Goal: Task Accomplishment & Management: Use online tool/utility

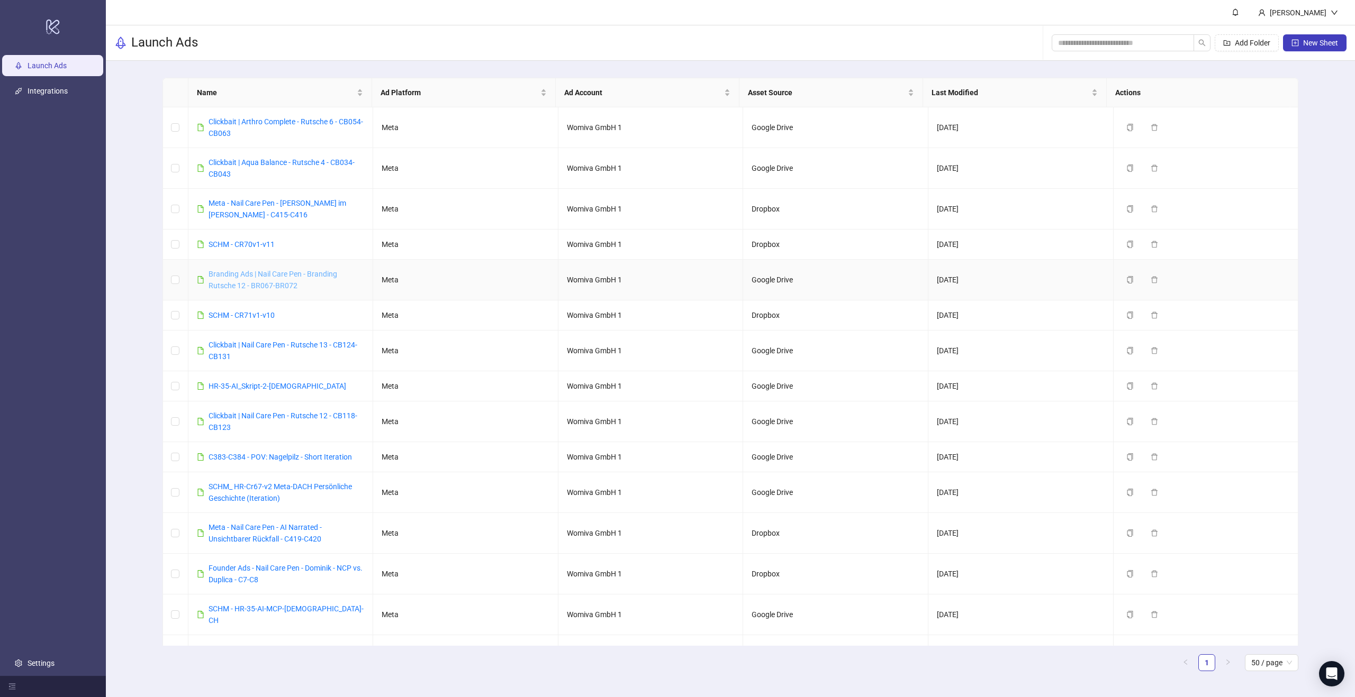
click at [290, 271] on link "Branding Ads | Nail Care Pen - Branding Rutsche 12 - BR067-BR072" at bounding box center [272, 280] width 129 height 20
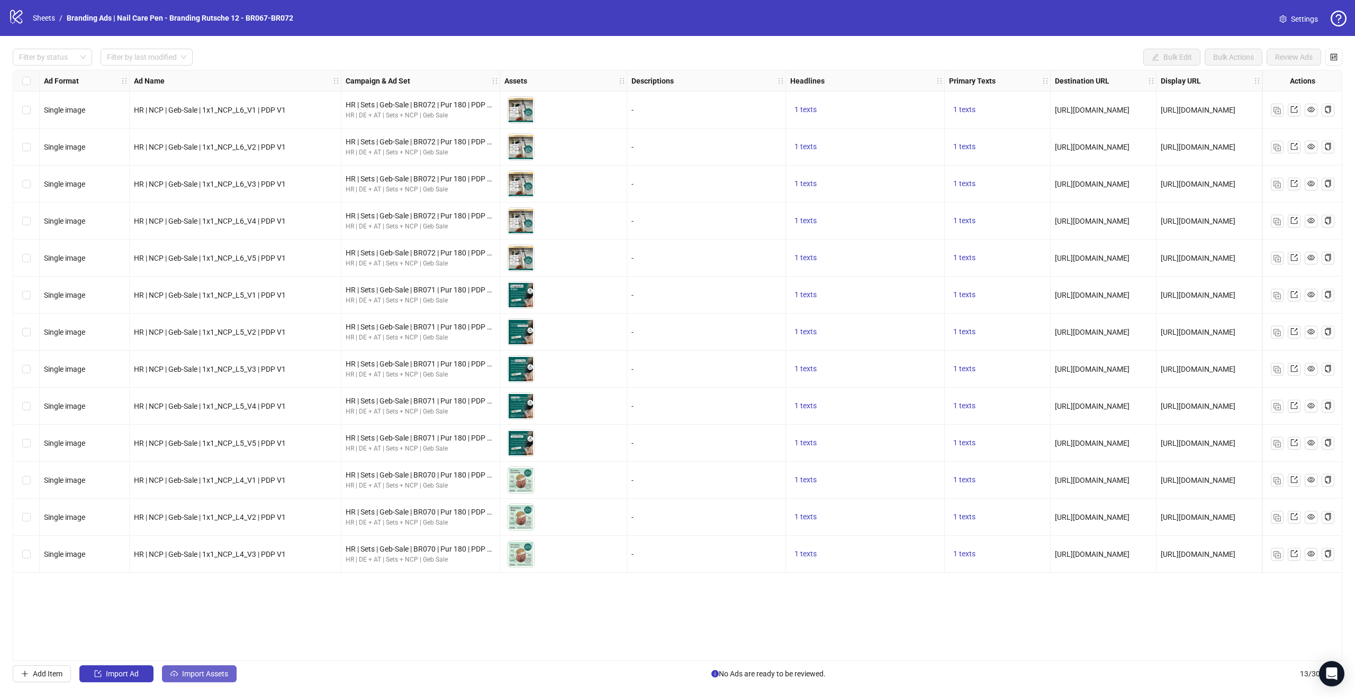
click at [224, 674] on span "Import Assets" at bounding box center [205, 674] width 46 height 8
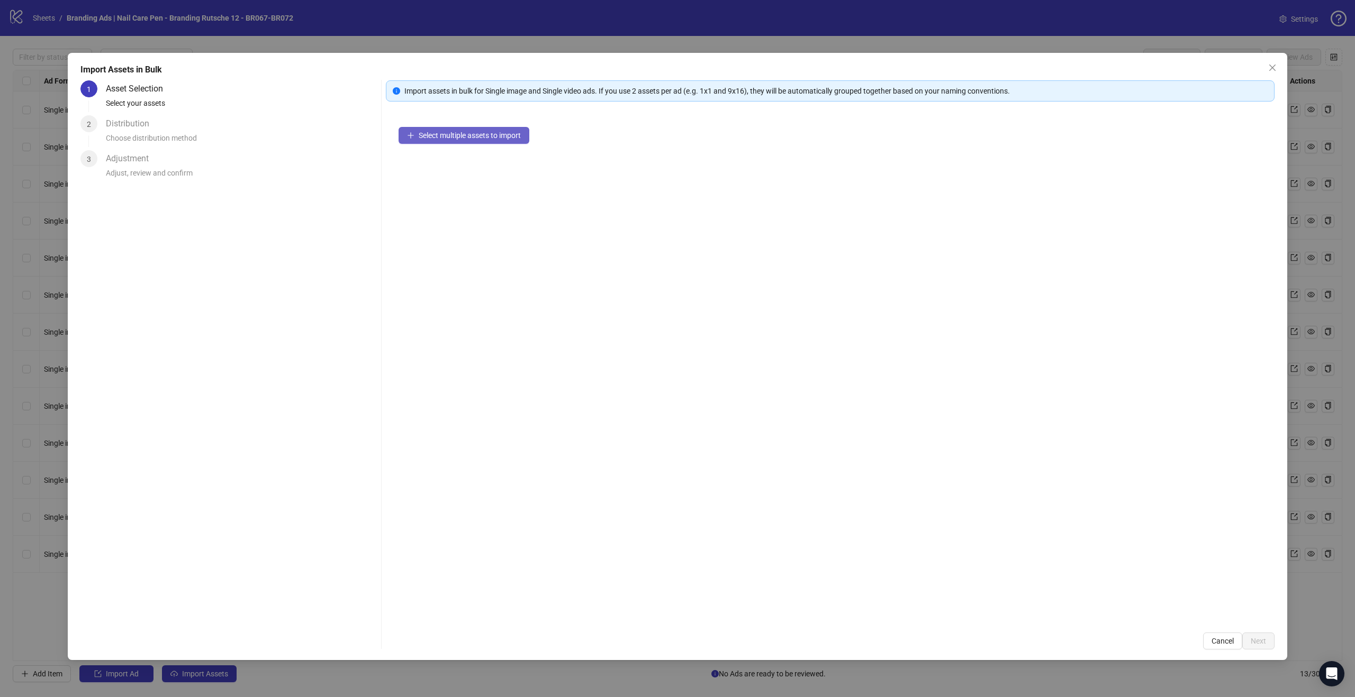
click at [483, 134] on span "Select multiple assets to import" at bounding box center [470, 135] width 102 height 8
click at [432, 172] on span "Add more assets" at bounding box center [446, 169] width 55 height 8
click at [421, 175] on button "Add more assets" at bounding box center [440, 169] width 84 height 17
click at [464, 171] on span "Add more assets" at bounding box center [446, 169] width 55 height 8
click at [1256, 645] on span "Next" at bounding box center [1257, 641] width 15 height 8
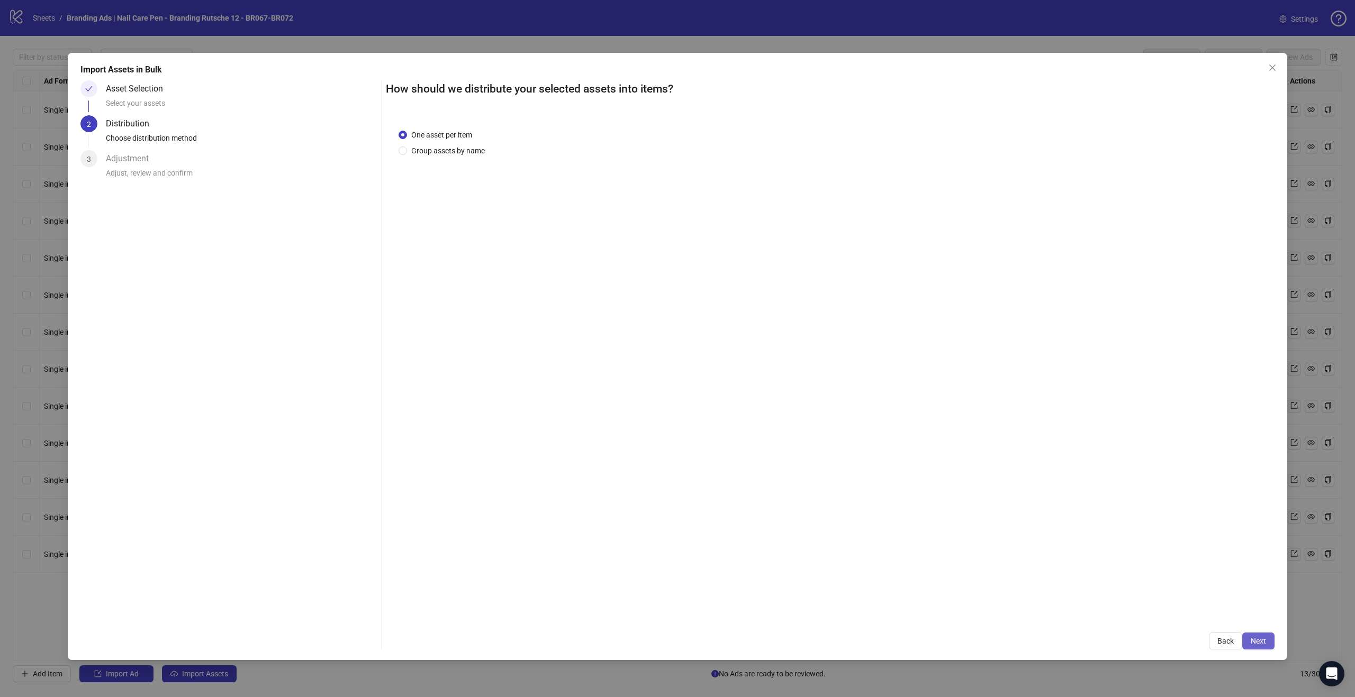
click at [1258, 639] on span "Next" at bounding box center [1257, 641] width 15 height 8
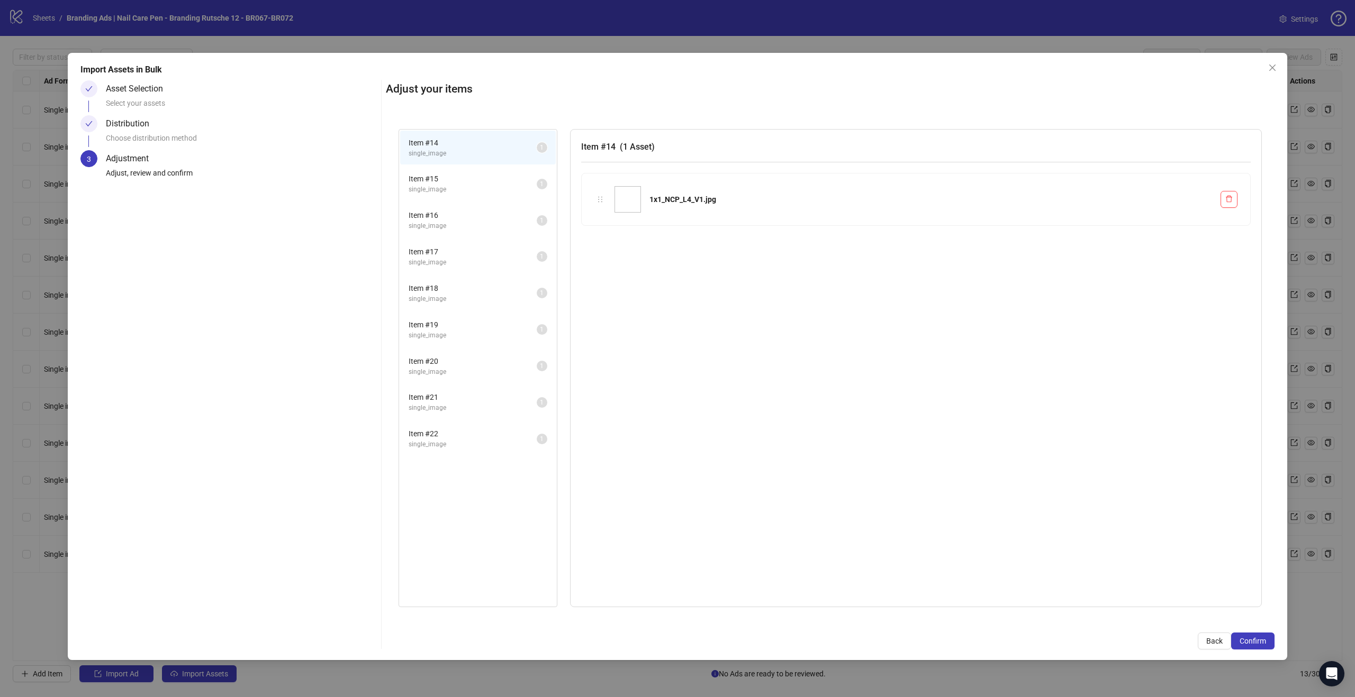
click at [1258, 639] on span "Confirm" at bounding box center [1252, 641] width 26 height 8
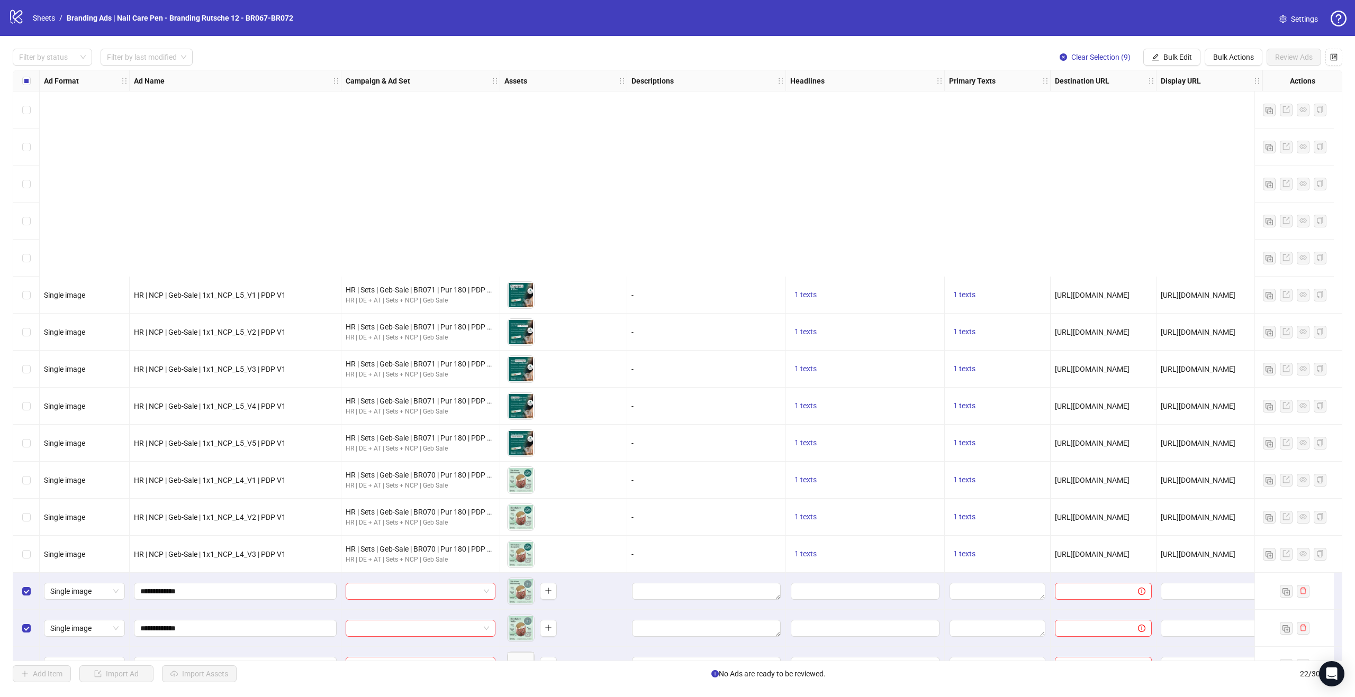
scroll to position [250, 0]
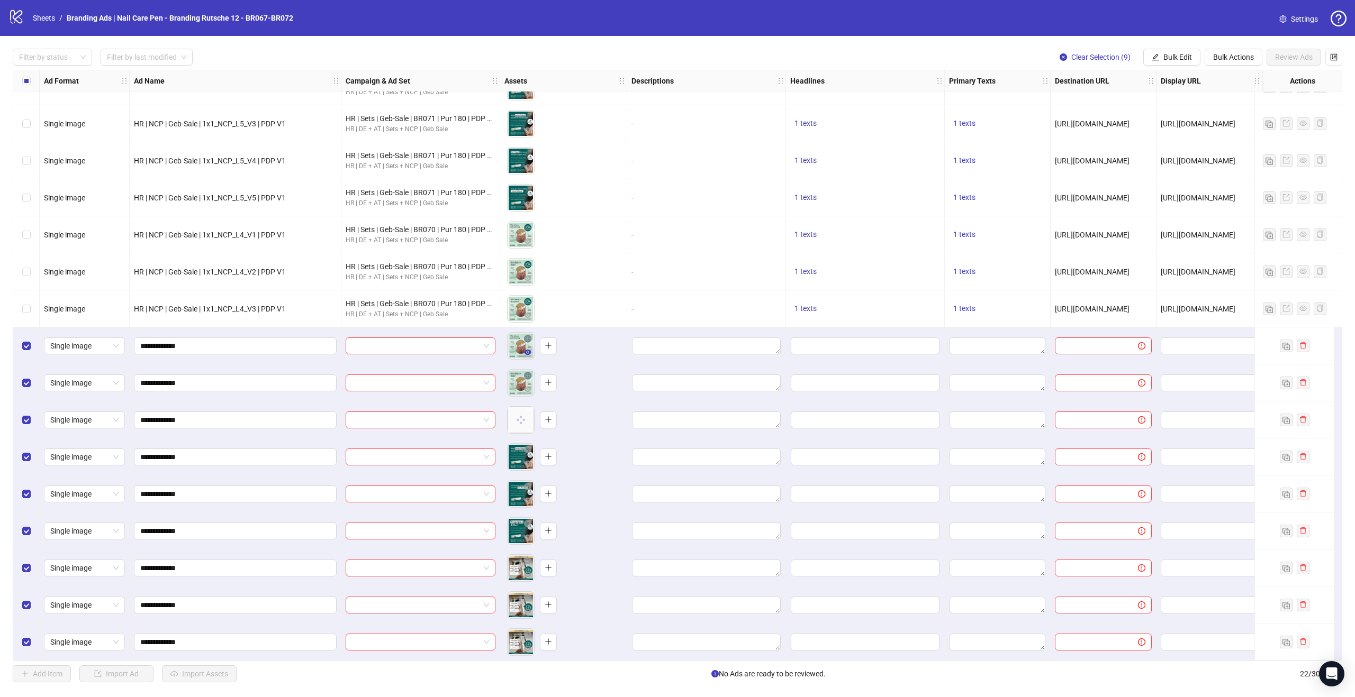
click at [525, 350] on icon "eye" at bounding box center [527, 352] width 7 height 5
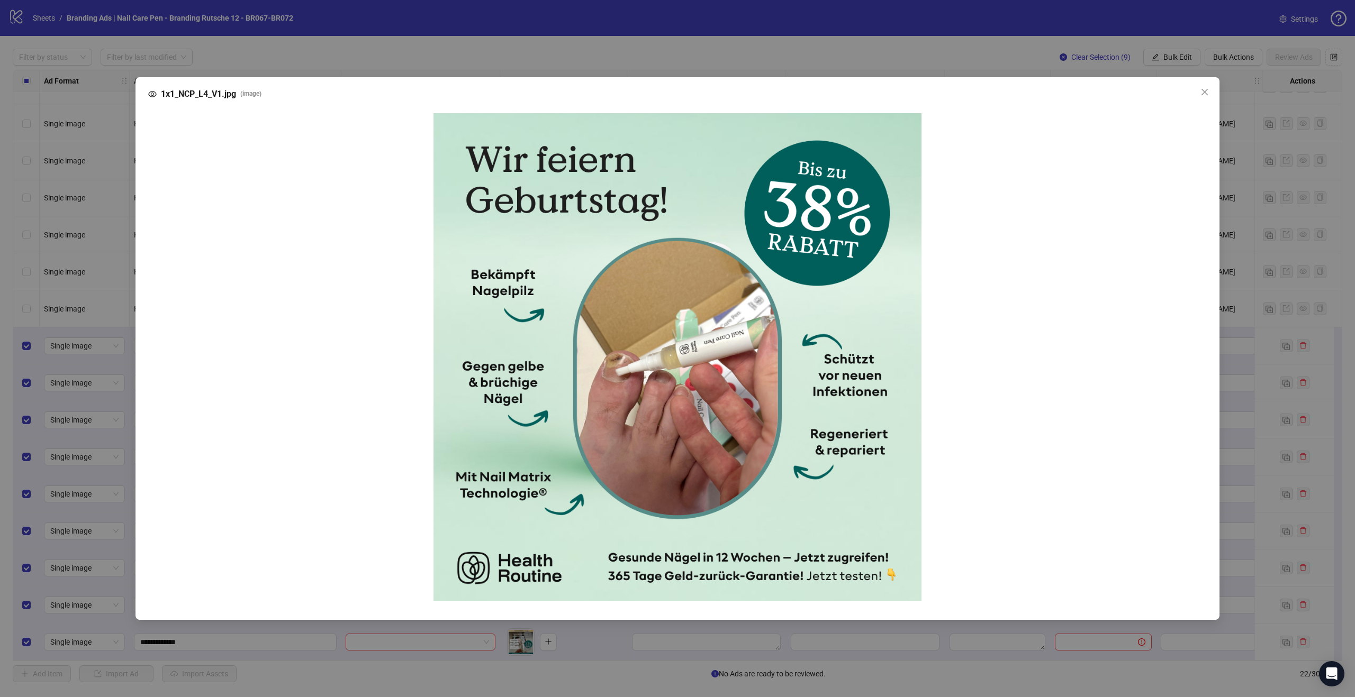
click at [1210, 91] on span "Close" at bounding box center [1204, 92] width 17 height 8
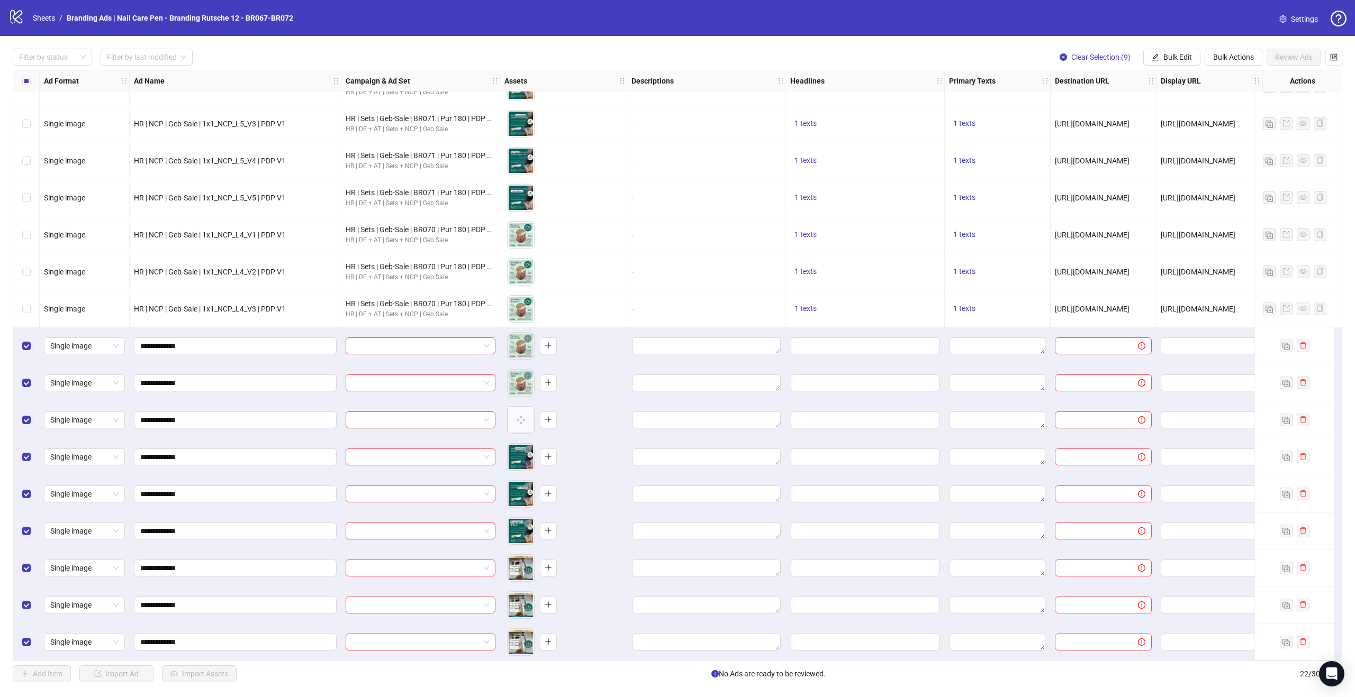
click at [530, 461] on icon "eye" at bounding box center [527, 463] width 7 height 5
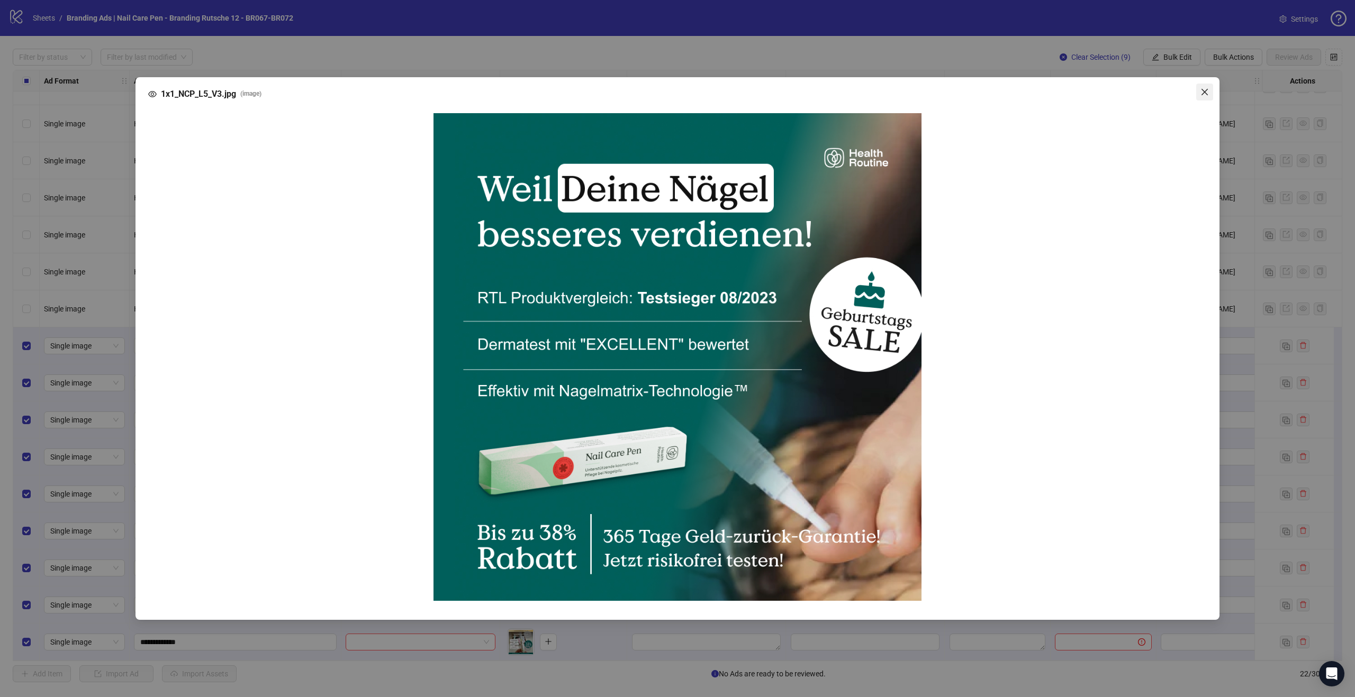
click at [1201, 93] on icon "close" at bounding box center [1204, 92] width 8 height 8
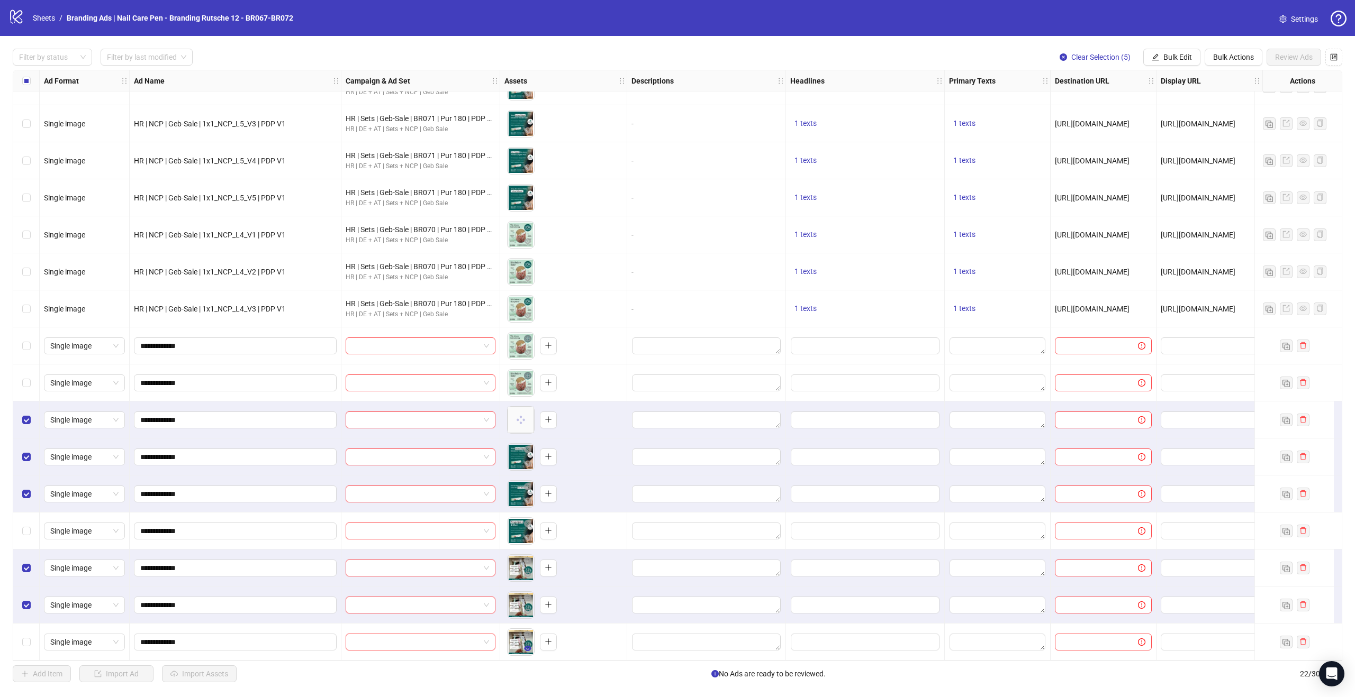
click at [529, 645] on icon "eye" at bounding box center [527, 648] width 7 height 7
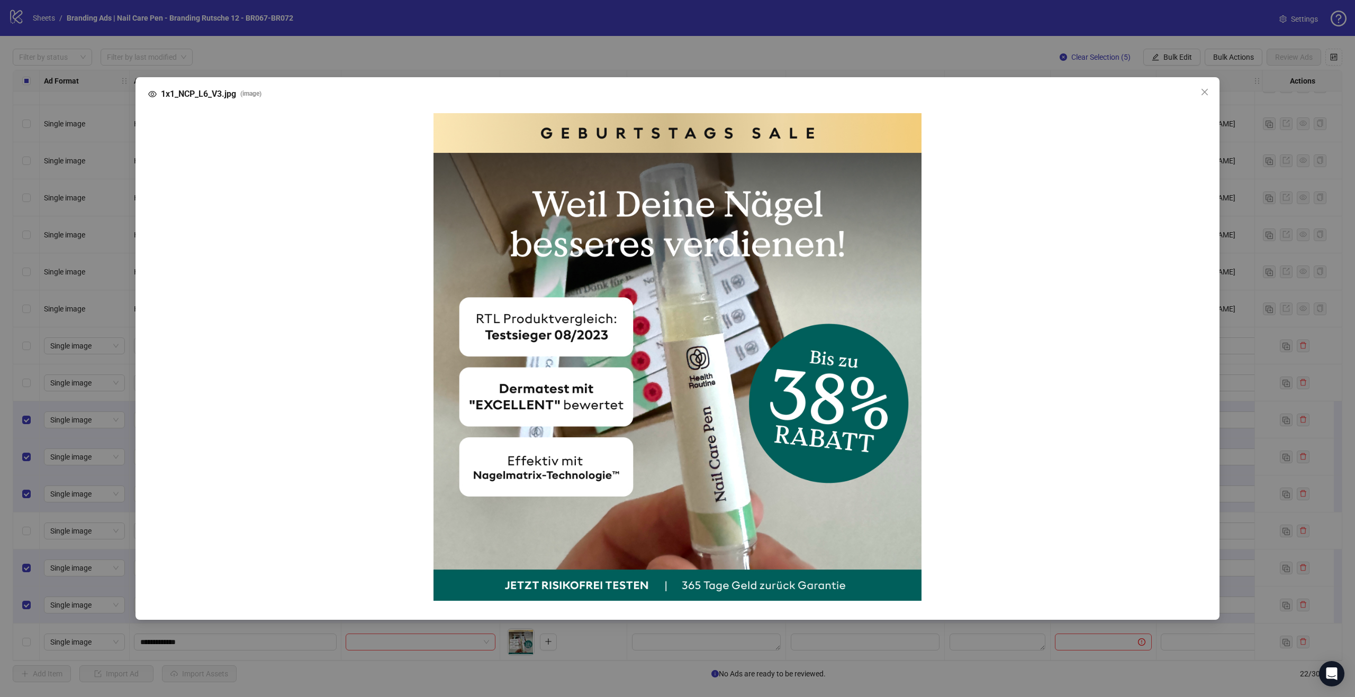
click at [479, 633] on div "1x1_NCP_L6_V3.jpg ( image )" at bounding box center [677, 348] width 1355 height 697
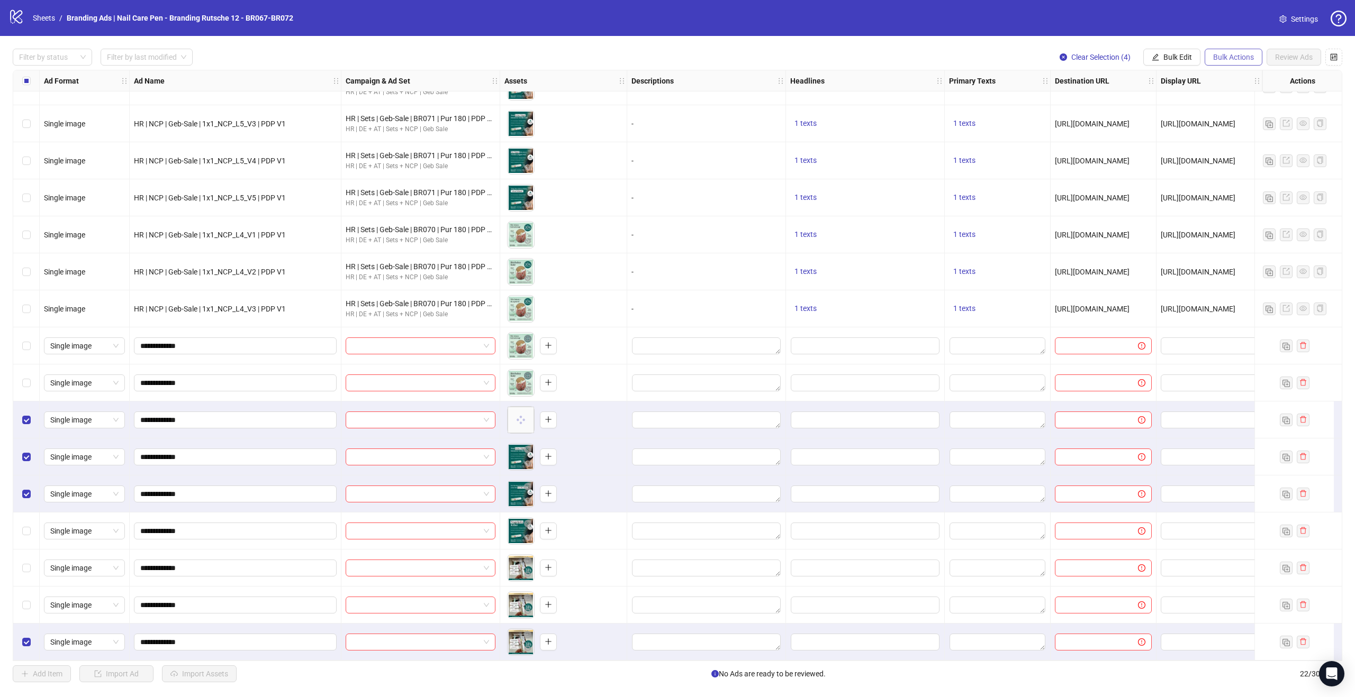
click at [1231, 55] on span "Bulk Actions" at bounding box center [1233, 57] width 41 height 8
click at [1232, 79] on span "Delete" at bounding box center [1248, 78] width 72 height 12
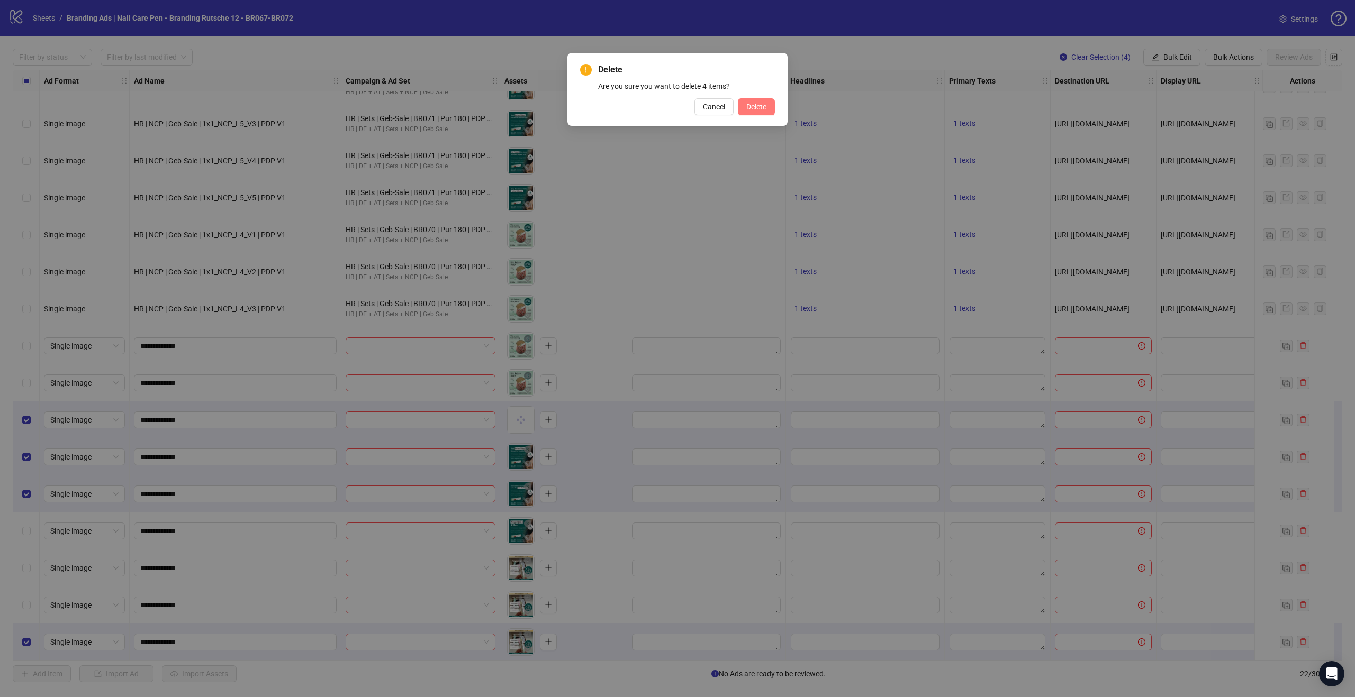
click at [757, 103] on span "Delete" at bounding box center [756, 107] width 20 height 8
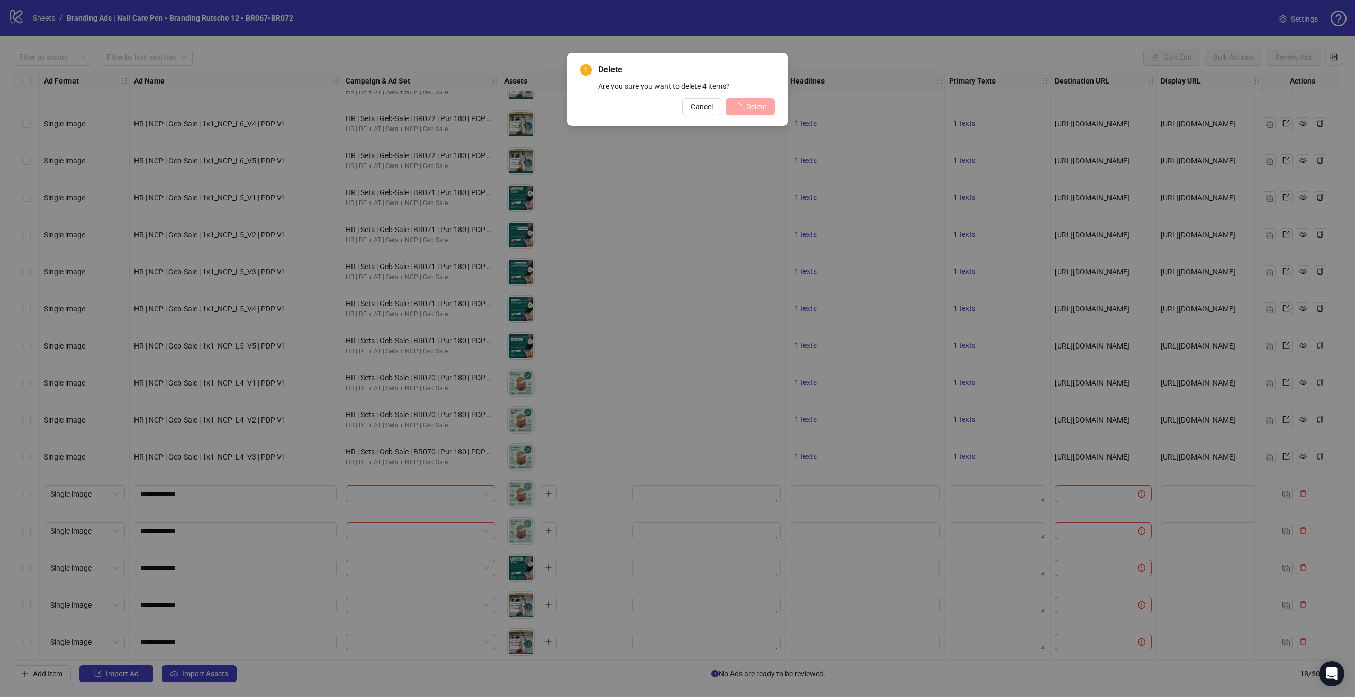
scroll to position [102, 0]
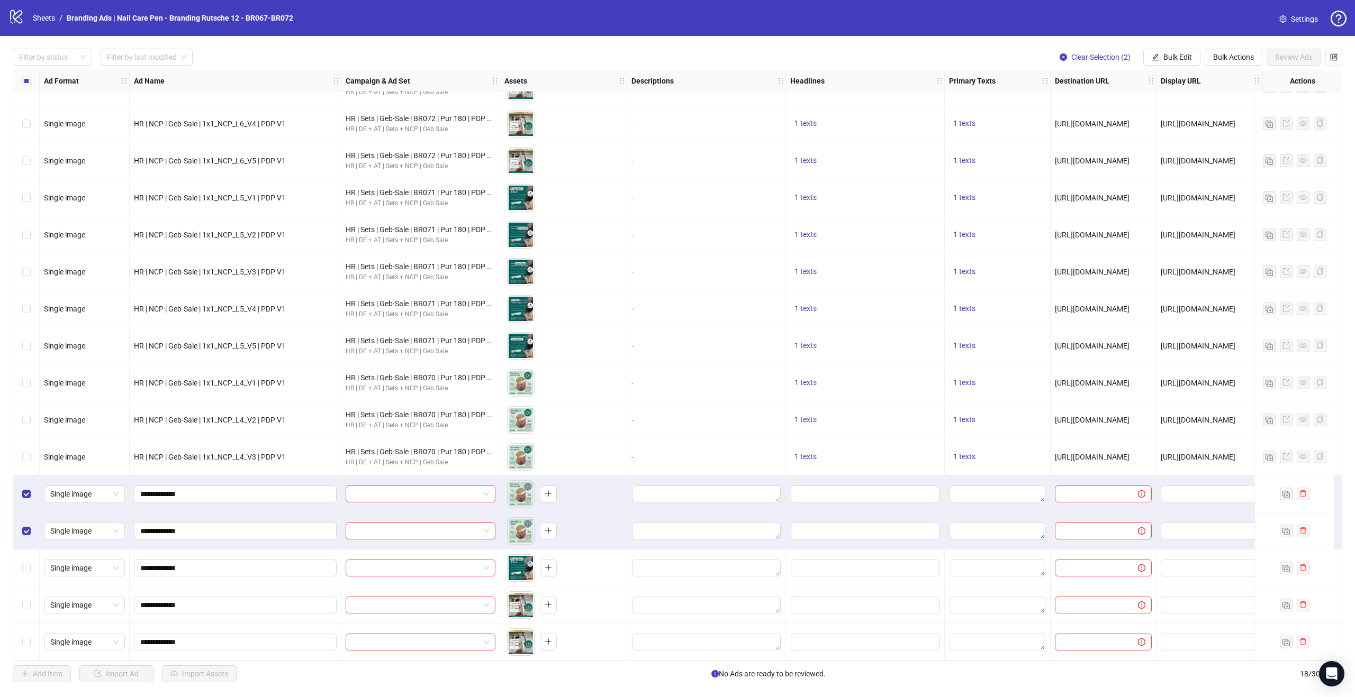
click at [33, 572] on div "Select row 16" at bounding box center [26, 568] width 26 height 37
drag, startPoint x: 28, startPoint y: 592, endPoint x: 25, endPoint y: 614, distance: 21.9
click at [28, 592] on div "Select row 17" at bounding box center [26, 605] width 26 height 37
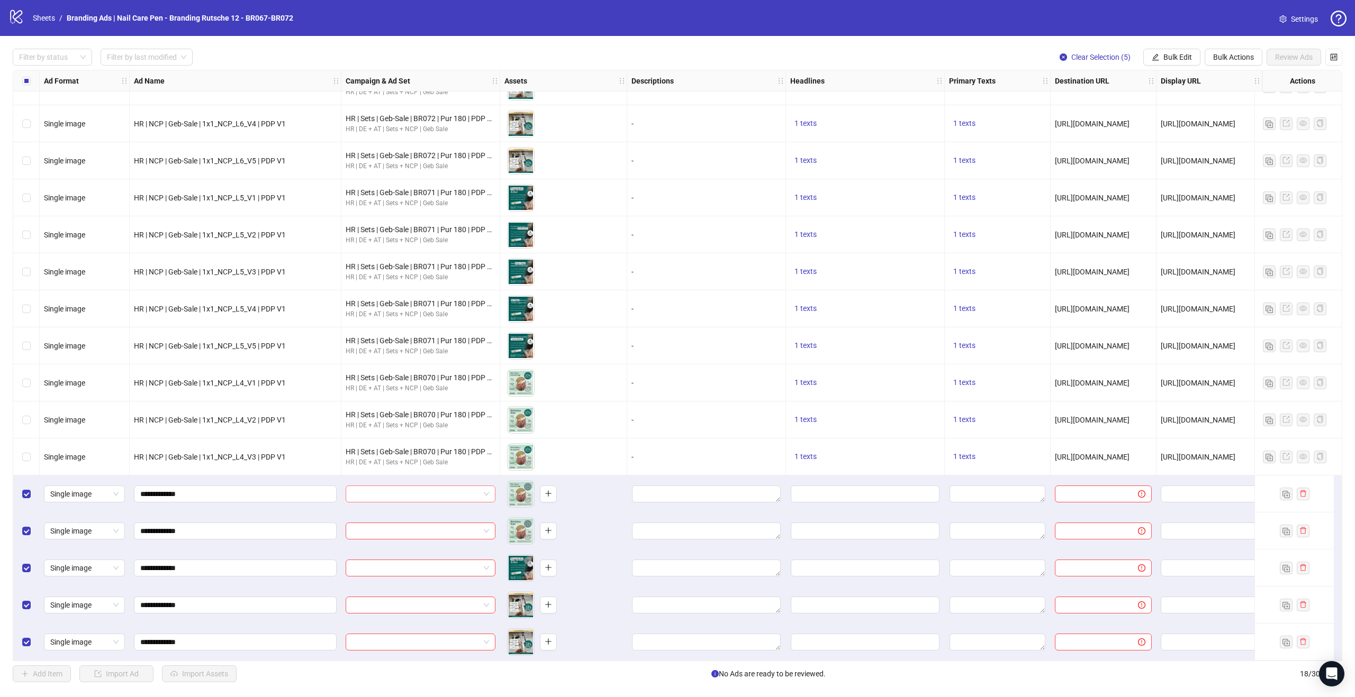
click at [485, 489] on span at bounding box center [420, 494] width 137 height 16
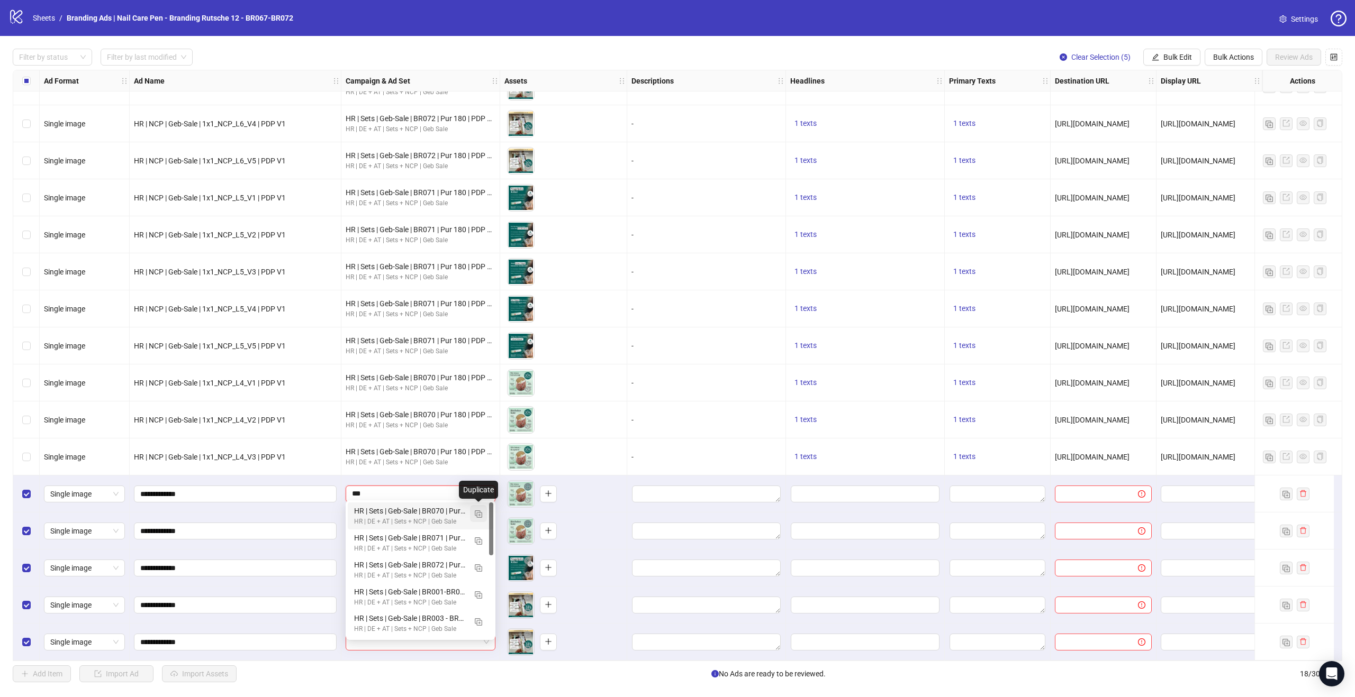
click at [476, 513] on img "button" at bounding box center [478, 514] width 7 height 7
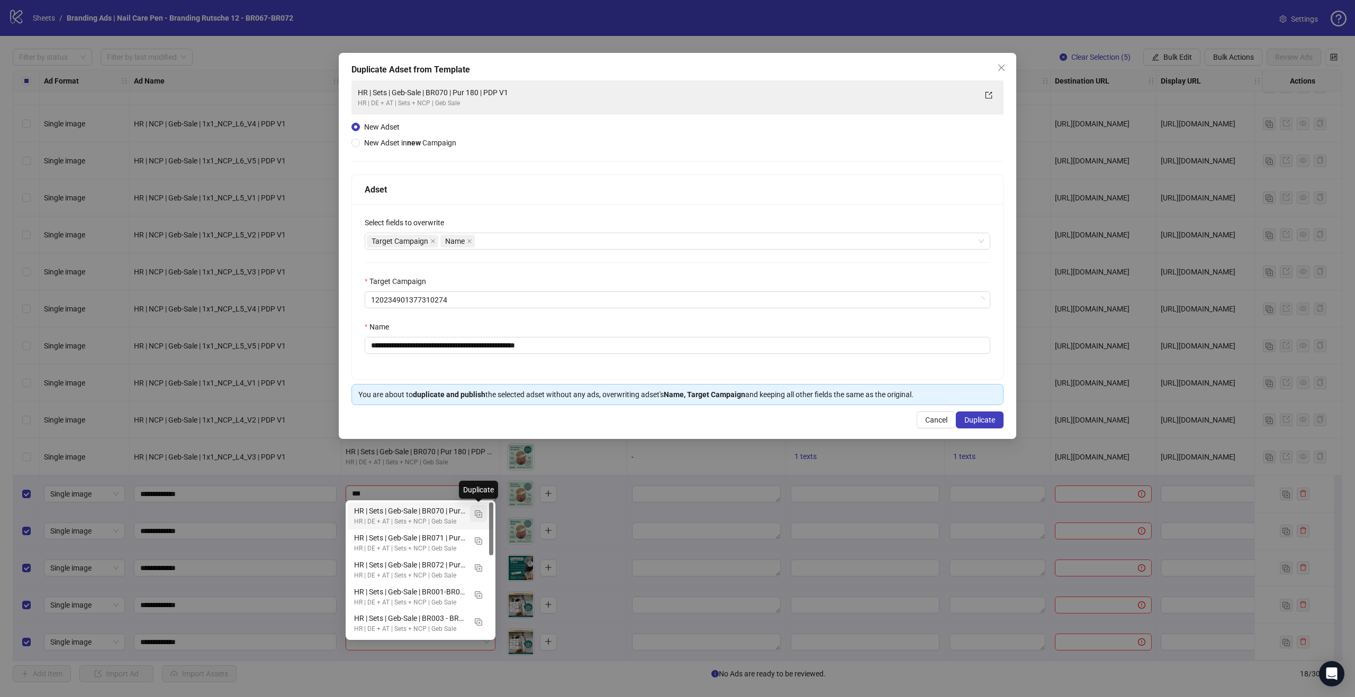
type input "***"
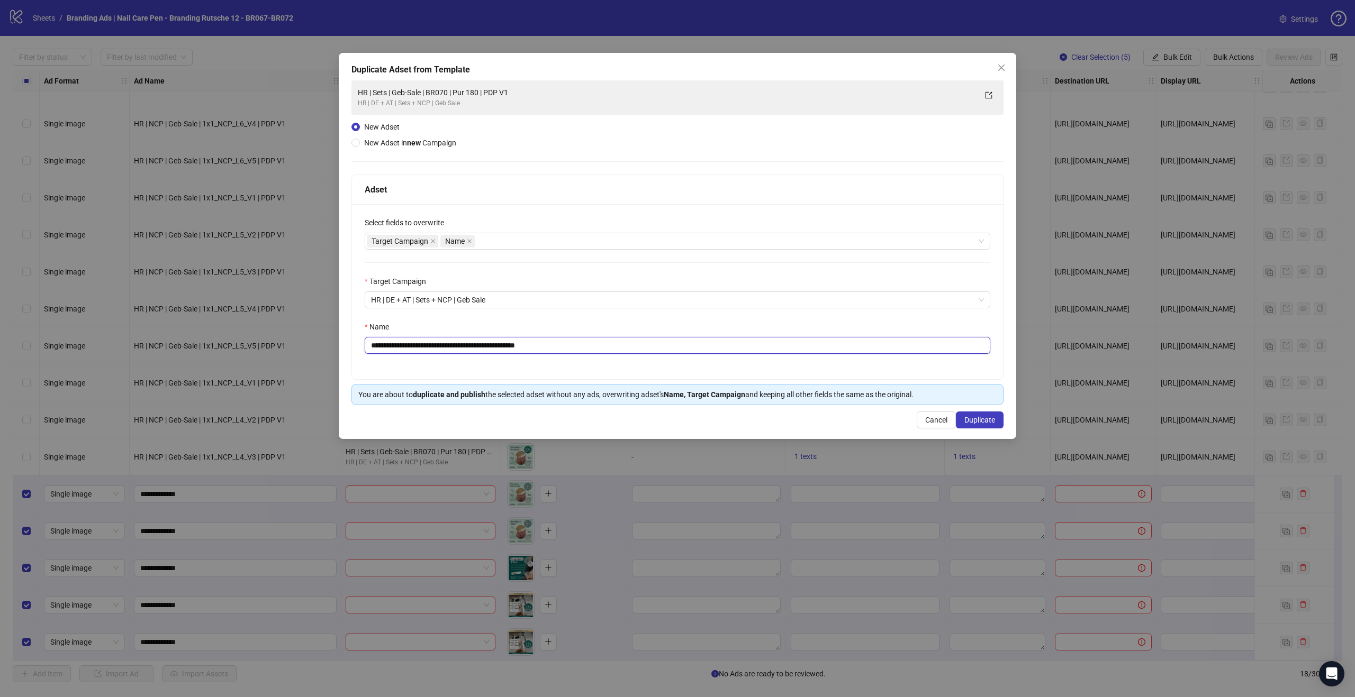
click at [464, 342] on input "**********" at bounding box center [677, 345] width 625 height 17
click at [463, 343] on input "**********" at bounding box center [677, 345] width 625 height 17
drag, startPoint x: 579, startPoint y: 347, endPoint x: 551, endPoint y: 343, distance: 27.8
click at [551, 343] on input "**********" at bounding box center [677, 345] width 625 height 17
type input "**********"
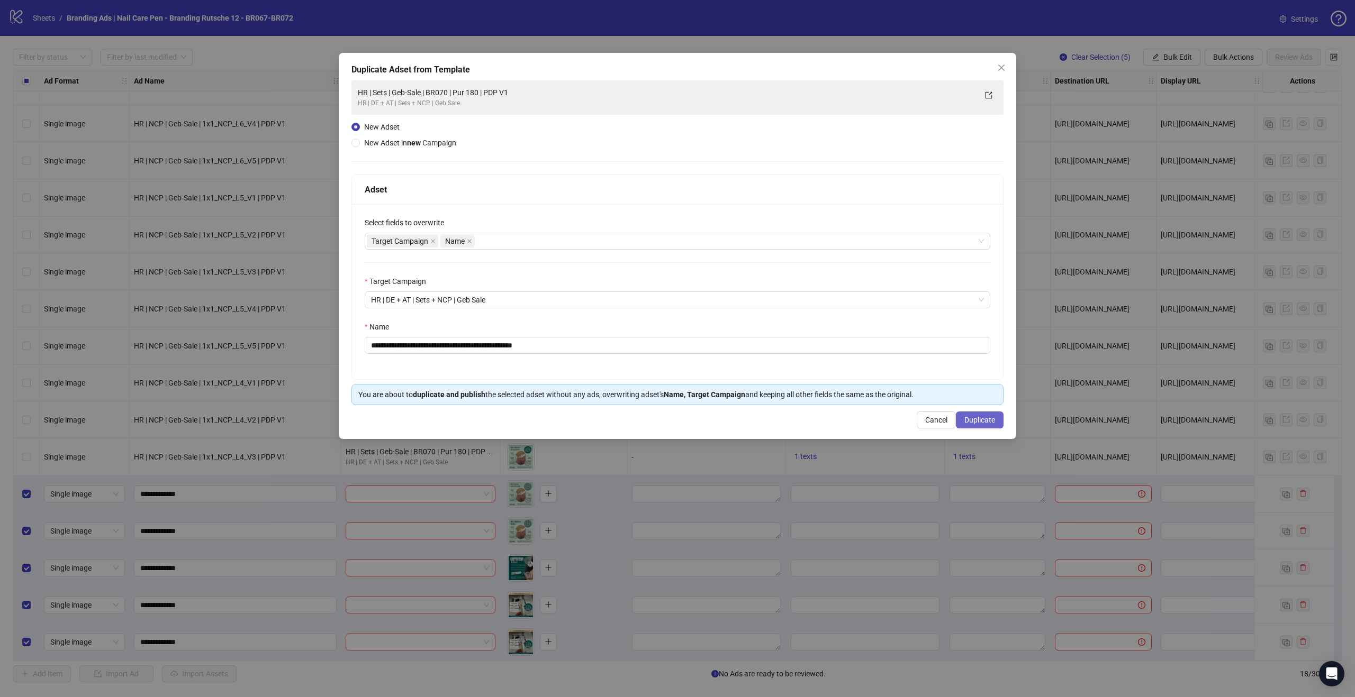
click at [979, 419] on span "Duplicate" at bounding box center [979, 420] width 31 height 8
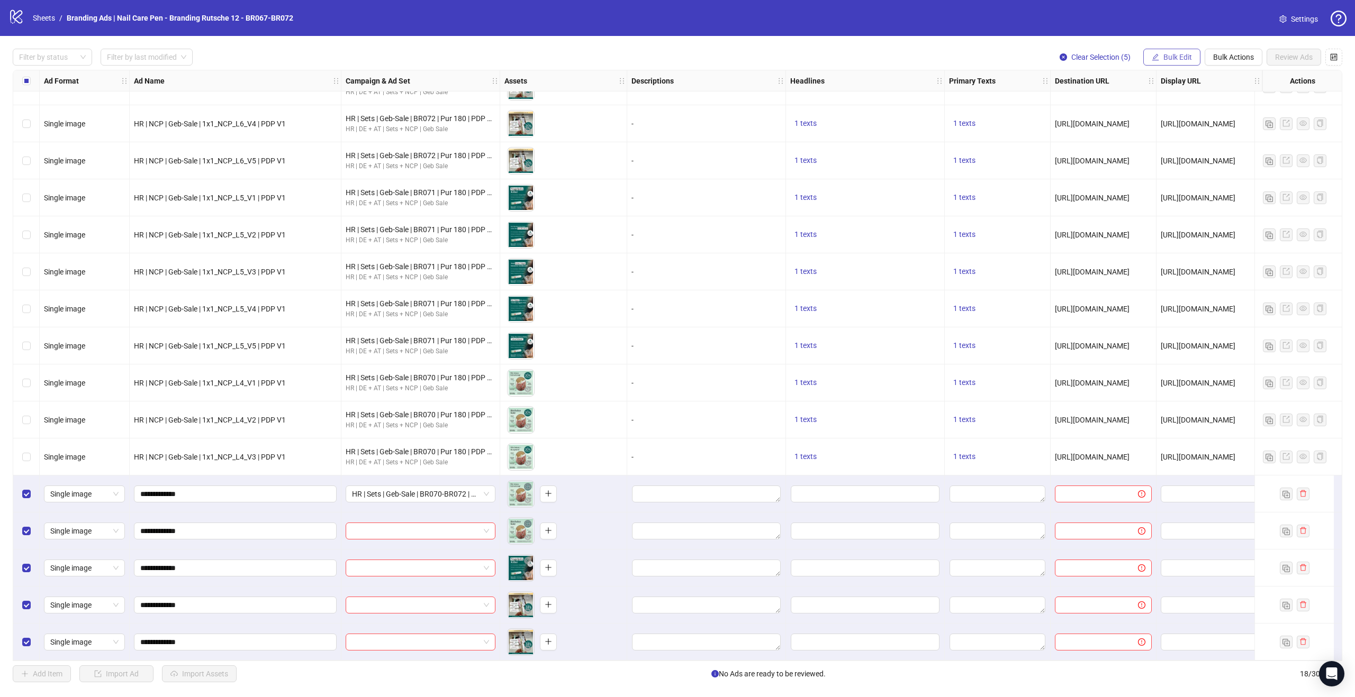
click at [1185, 57] on span "Bulk Edit" at bounding box center [1177, 57] width 29 height 8
click at [1191, 106] on span "Campaign & Ad Set" at bounding box center [1181, 112] width 63 height 12
click at [1239, 132] on icon "check" at bounding box center [1241, 129] width 7 height 7
drag, startPoint x: 295, startPoint y: 452, endPoint x: 264, endPoint y: 457, distance: 32.0
click at [264, 457] on div "HR | NCP | Geb-Sale | 1x1_NCP_L4_V3 | PDP V1" at bounding box center [235, 457] width 203 height 12
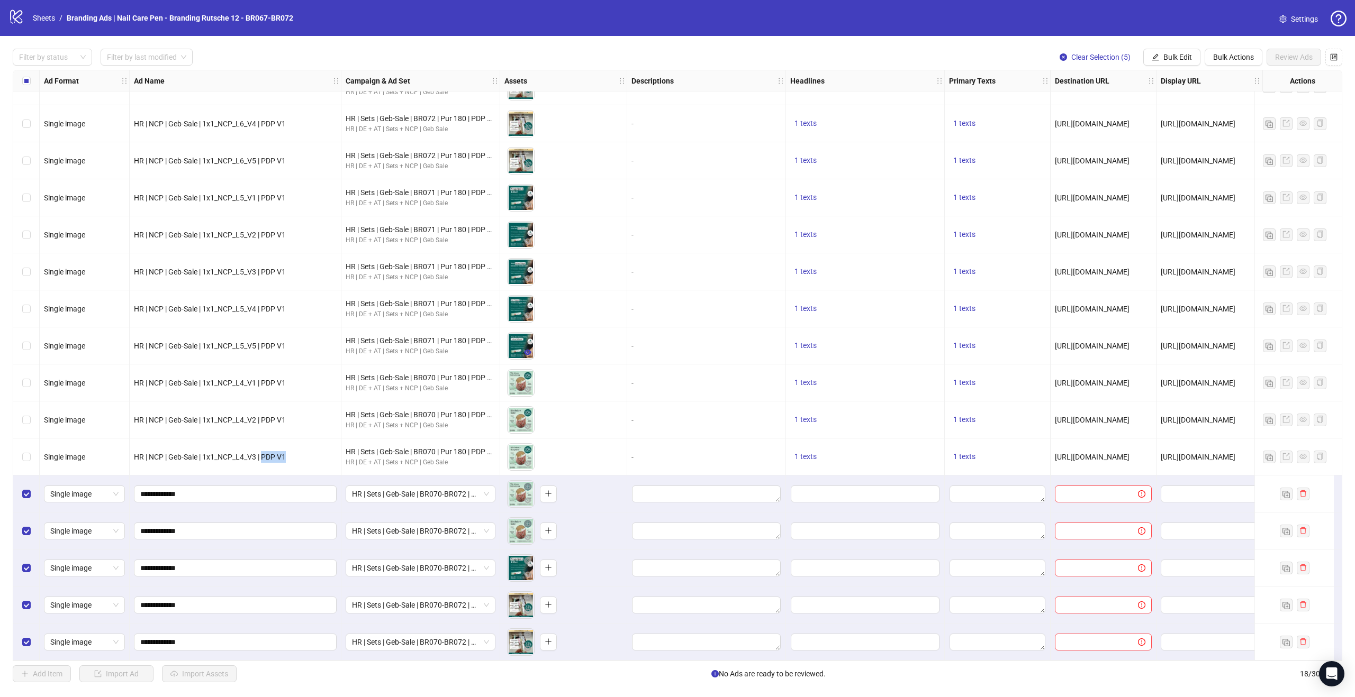
copy span "PDP V1"
click at [1166, 62] on button "Bulk Edit" at bounding box center [1171, 57] width 57 height 17
click at [1179, 96] on span "Name" at bounding box center [1181, 95] width 63 height 12
click at [1099, 102] on span "Replace" at bounding box center [1141, 103] width 199 height 16
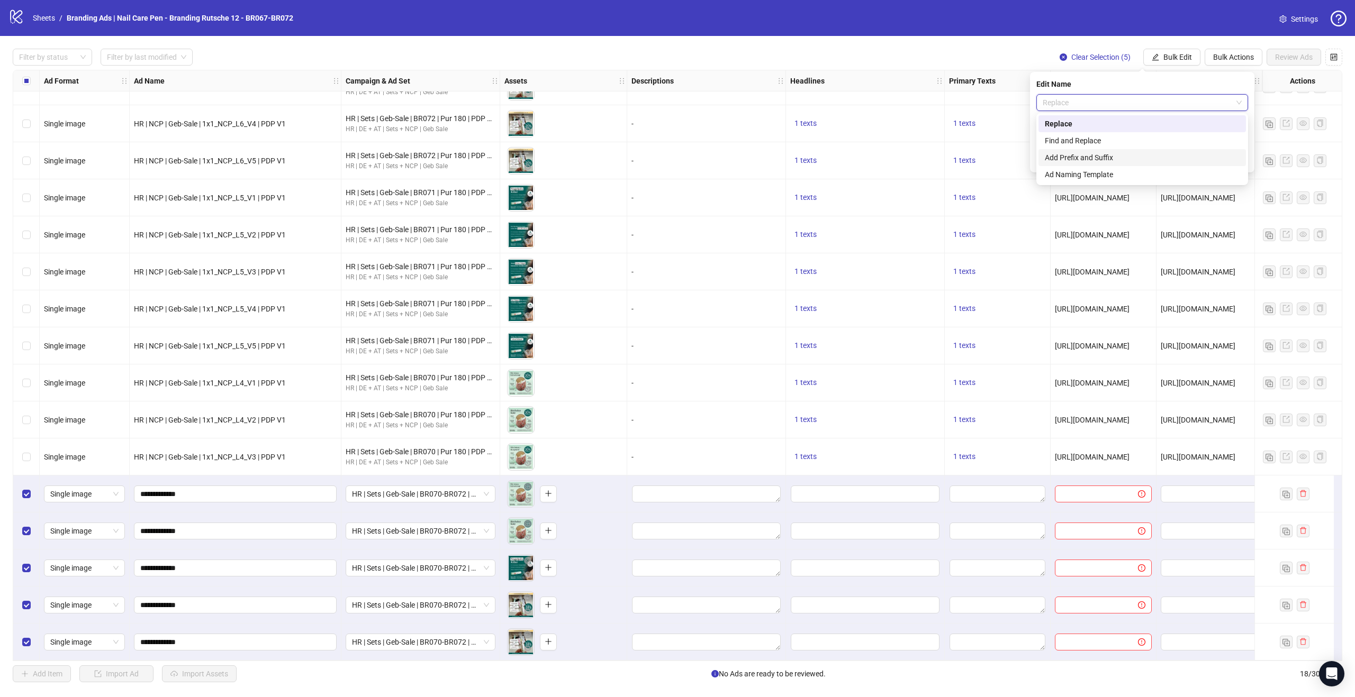
click at [1096, 159] on div "Add Prefix and Suffix" at bounding box center [1142, 158] width 195 height 12
click at [1083, 130] on input "text" at bounding box center [1142, 132] width 212 height 17
type input "****"
click at [1164, 158] on input "text" at bounding box center [1142, 161] width 212 height 17
paste input "*******"
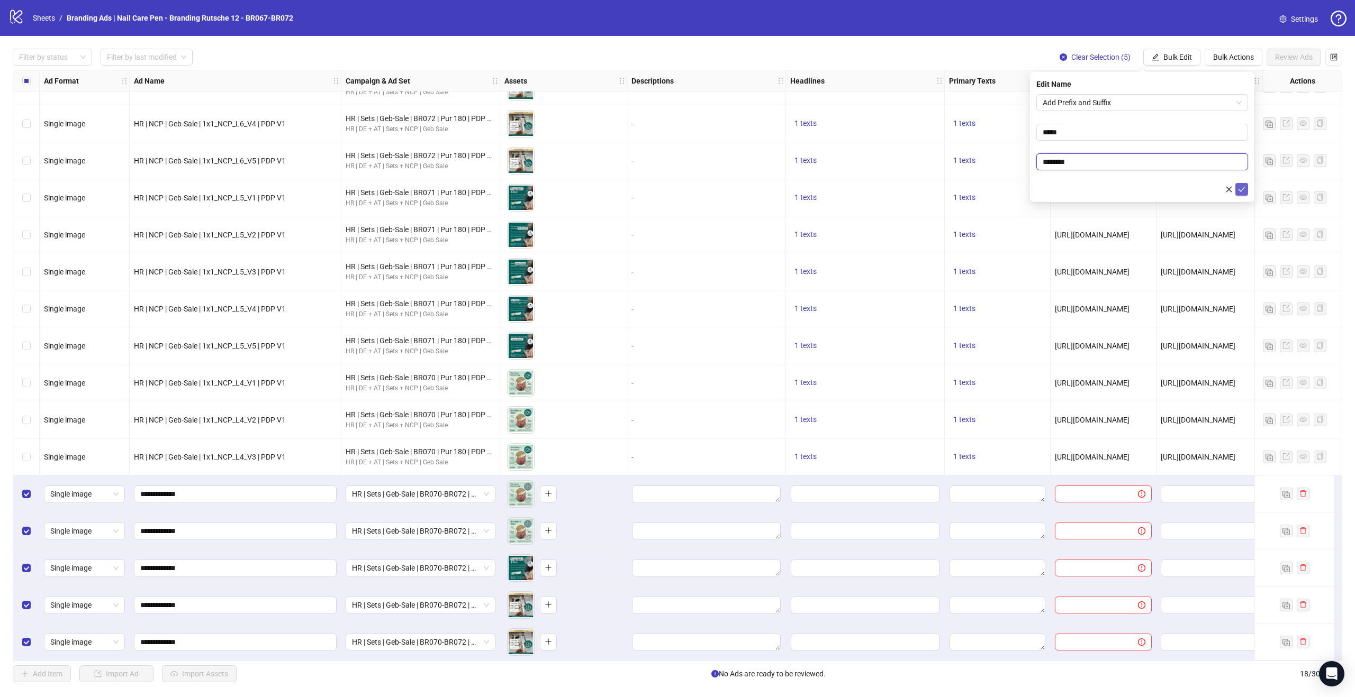
type input "********"
click at [1242, 192] on icon "check" at bounding box center [1241, 189] width 7 height 7
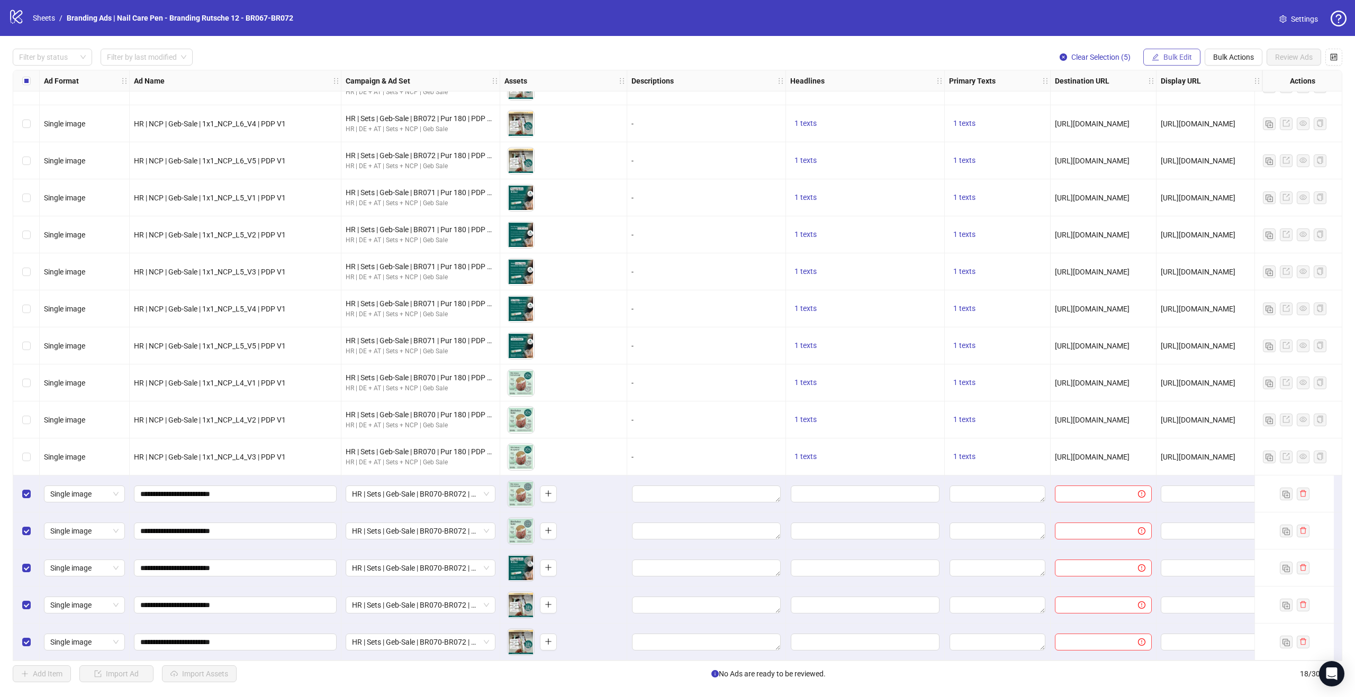
click at [1174, 61] on button "Bulk Edit" at bounding box center [1171, 57] width 57 height 17
click at [1174, 95] on span "Name" at bounding box center [1181, 95] width 63 height 12
click at [1052, 131] on input "**********" at bounding box center [1142, 132] width 212 height 17
type input "**********"
click at [1245, 161] on icon "check" at bounding box center [1241, 159] width 7 height 7
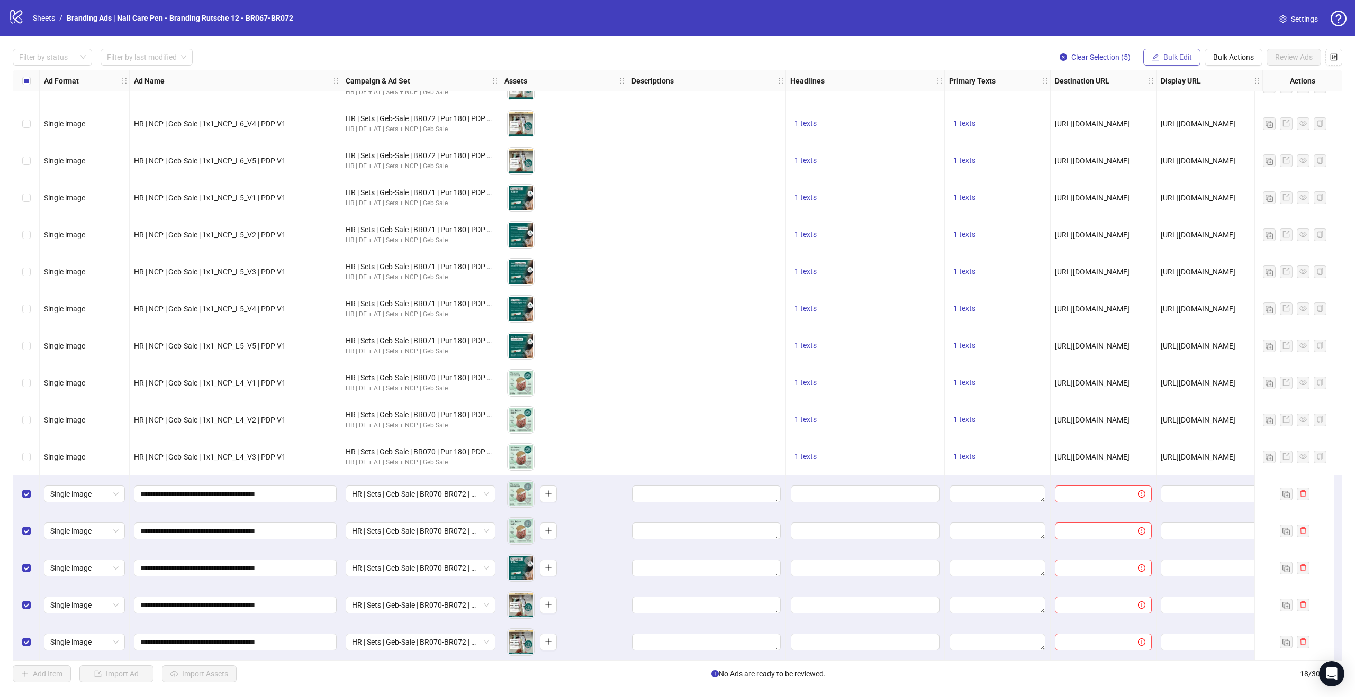
click at [1185, 58] on span "Bulk Edit" at bounding box center [1177, 57] width 29 height 8
click at [1187, 179] on span "Destination URL" at bounding box center [1181, 180] width 63 height 12
click at [1102, 453] on span "[URL][DOMAIN_NAME]" at bounding box center [1092, 457] width 75 height 8
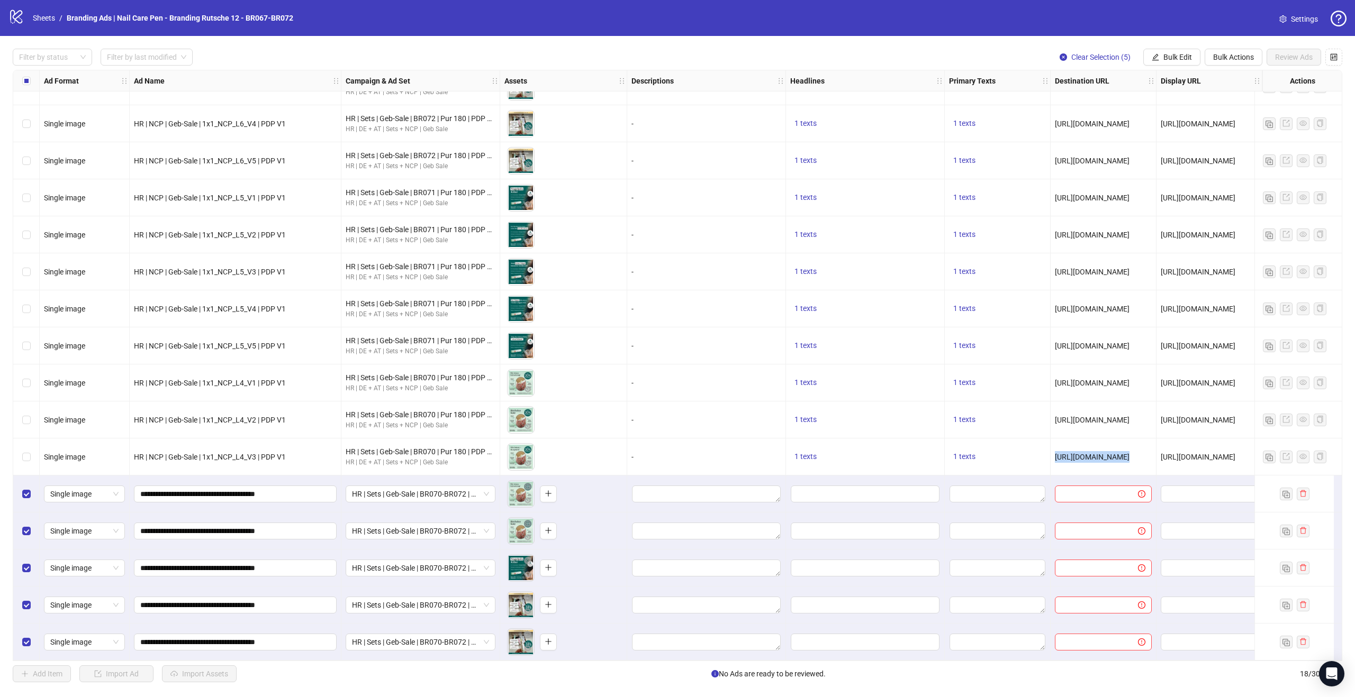
click at [1102, 453] on span "[URL][DOMAIN_NAME]" at bounding box center [1092, 457] width 75 height 8
copy span "[URL][DOMAIN_NAME]"
click at [1167, 59] on span "Bulk Edit" at bounding box center [1177, 57] width 29 height 8
click at [1179, 183] on span "Destination URL" at bounding box center [1181, 180] width 63 height 12
click at [1150, 99] on input "text" at bounding box center [1137, 103] width 190 height 12
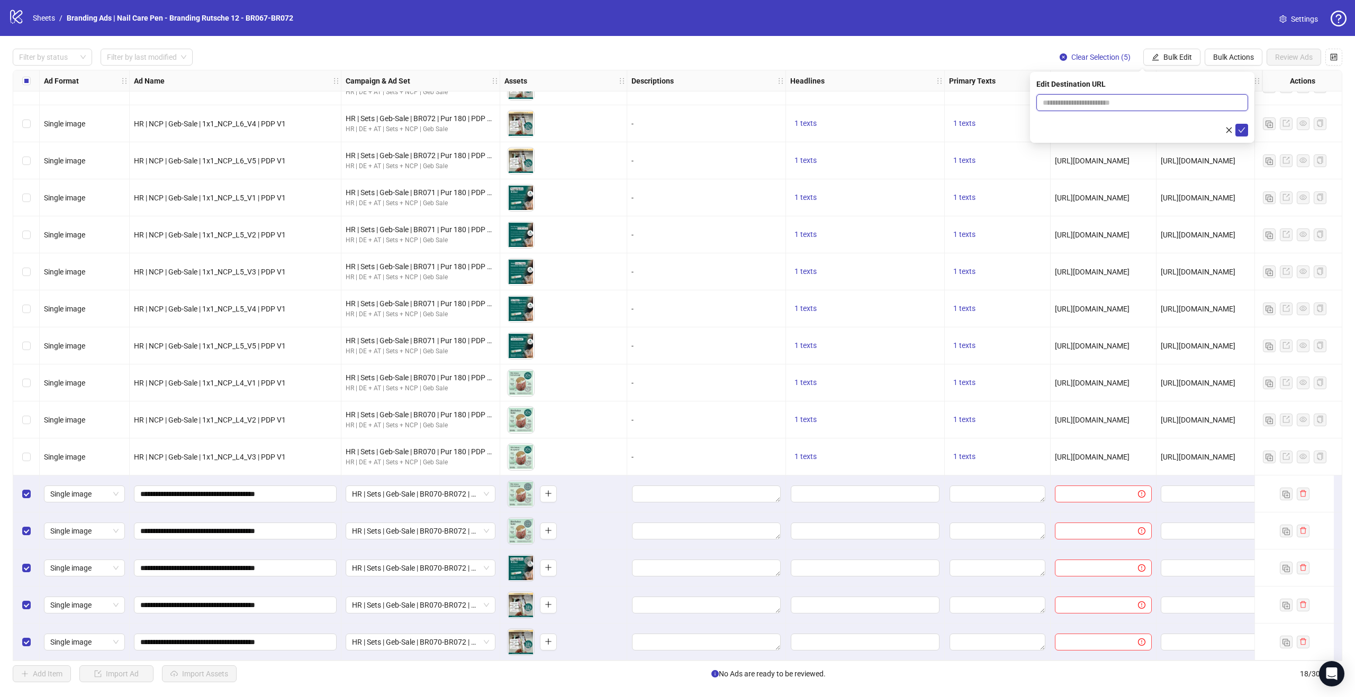
paste input "**********"
type input "**********"
click at [1240, 130] on icon "check" at bounding box center [1241, 129] width 7 height 7
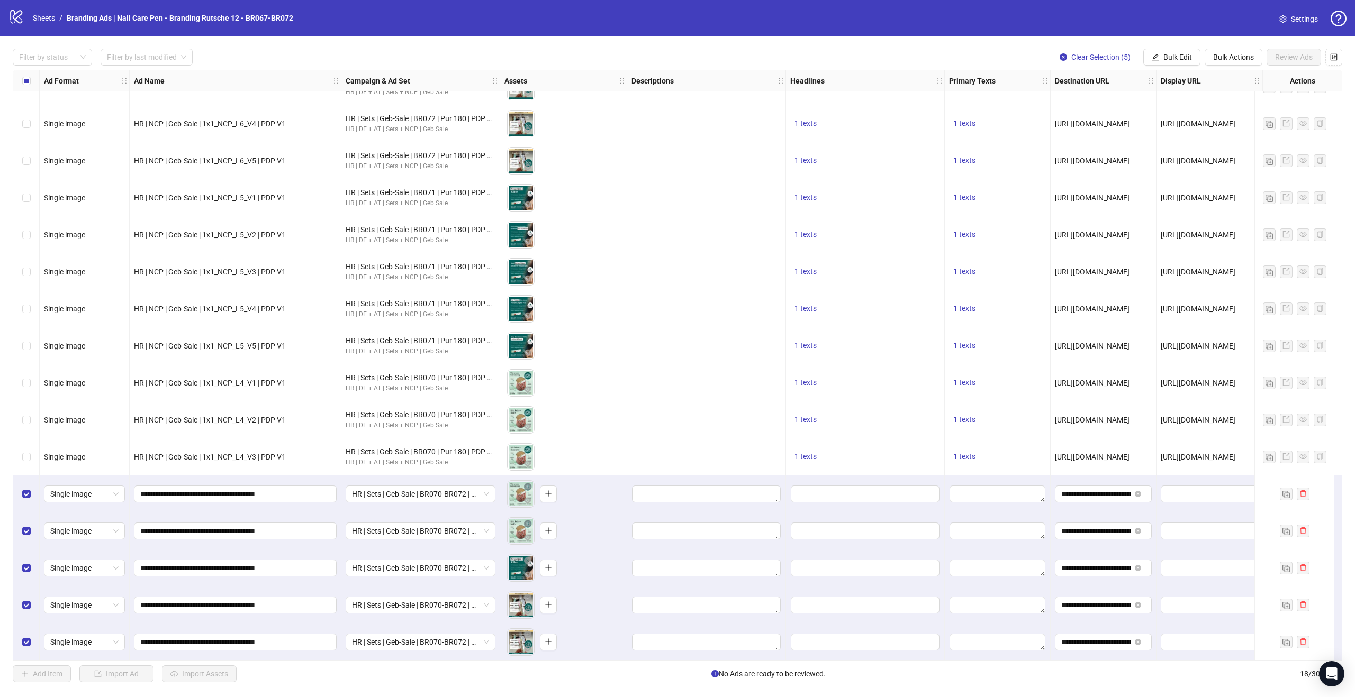
click at [1209, 455] on span "[URL][DOMAIN_NAME]" at bounding box center [1197, 457] width 75 height 8
copy span "[URL][DOMAIN_NAME]"
click at [1180, 55] on span "Bulk Edit" at bounding box center [1177, 57] width 29 height 8
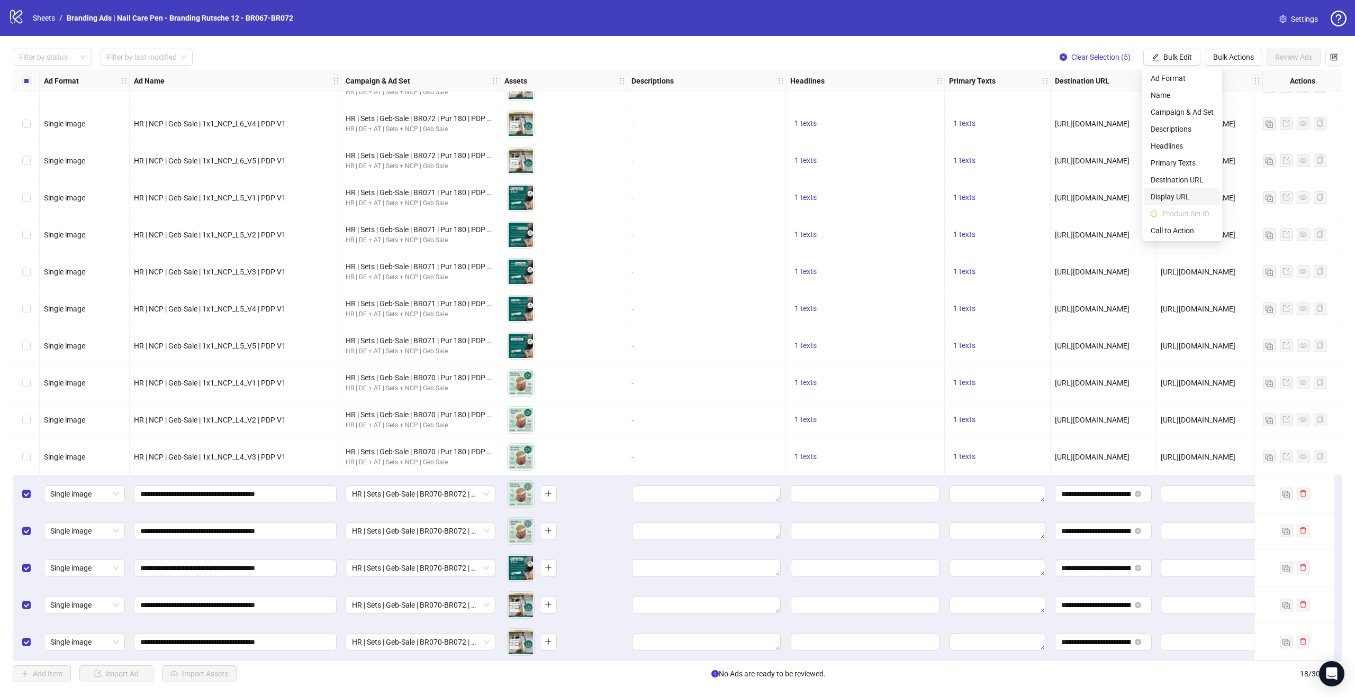
click at [1186, 194] on span "Display URL" at bounding box center [1181, 197] width 63 height 12
click at [1151, 105] on input "text" at bounding box center [1142, 102] width 212 height 17
paste input "**********"
type input "**********"
click at [1240, 129] on icon "check" at bounding box center [1241, 129] width 7 height 7
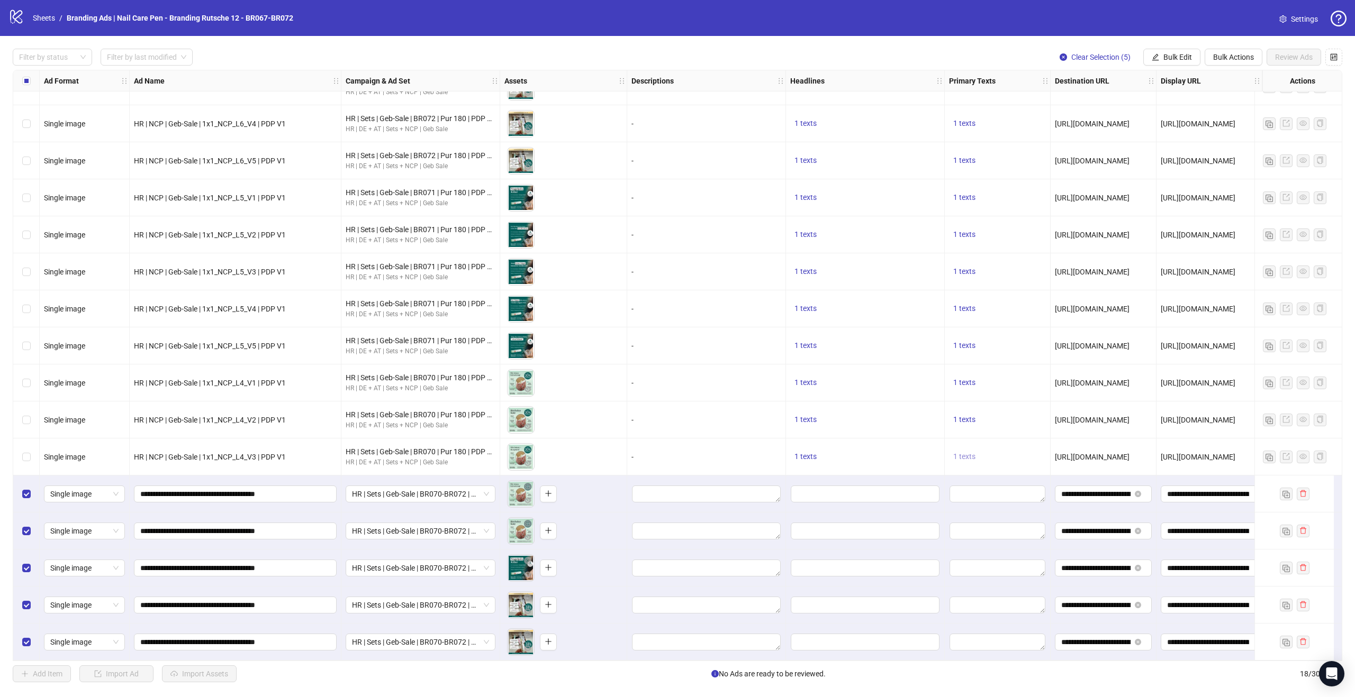
click at [971, 455] on span "1 texts" at bounding box center [964, 456] width 22 height 8
drag, startPoint x: 1034, startPoint y: 420, endPoint x: 1106, endPoint y: 471, distance: 88.1
click at [1106, 471] on div "🎉 GEBURTSTAGSSALE 🎉 Nur für kurze Zeit: 20 % Rabatt! Sichere dir deine Favorite…" at bounding box center [1072, 444] width 88 height 58
copy div "🎉 GEBURTSTAGSSALE 🎉 Nur für kurze Zeit: 20 % Rabatt! Sichere dir deine Favorite…"
click at [1175, 53] on span "Bulk Edit" at bounding box center [1177, 57] width 29 height 8
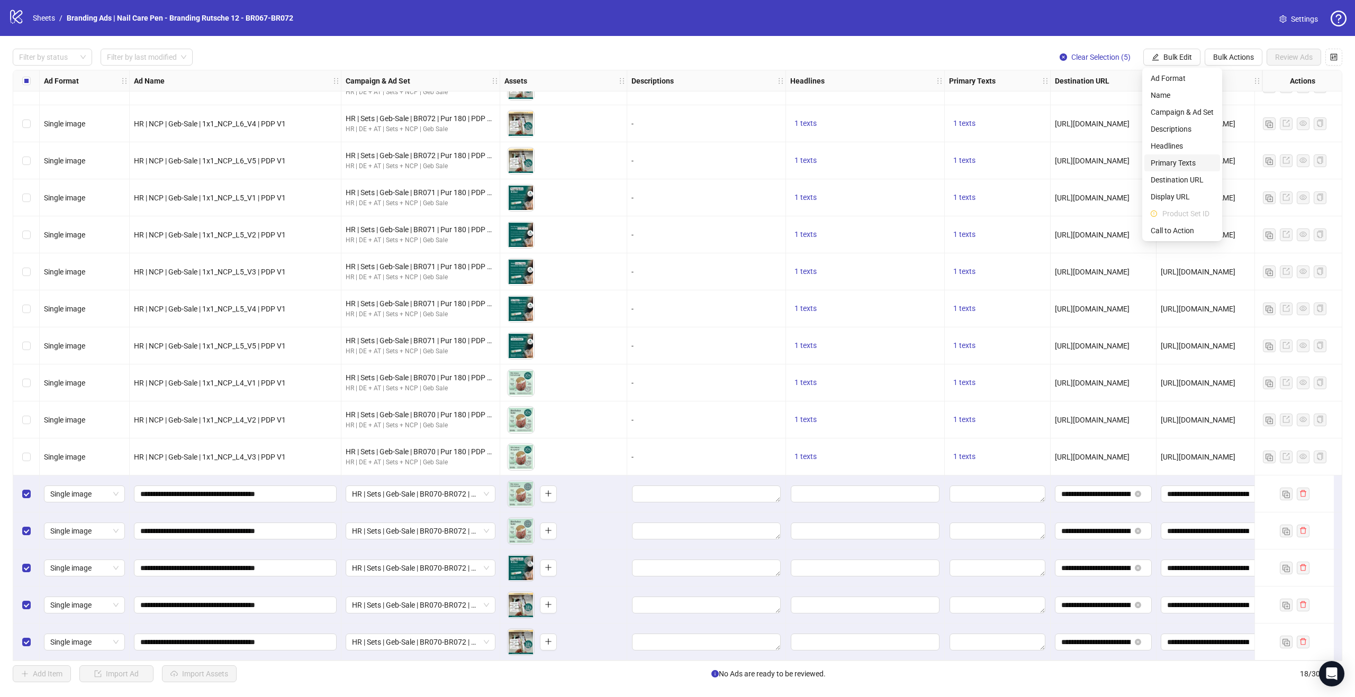
click at [1176, 161] on span "Primary Texts" at bounding box center [1181, 163] width 63 height 12
click at [1133, 132] on textarea "Multi-text input container - paste or copy values" at bounding box center [1142, 127] width 212 height 29
paste textarea "**********"
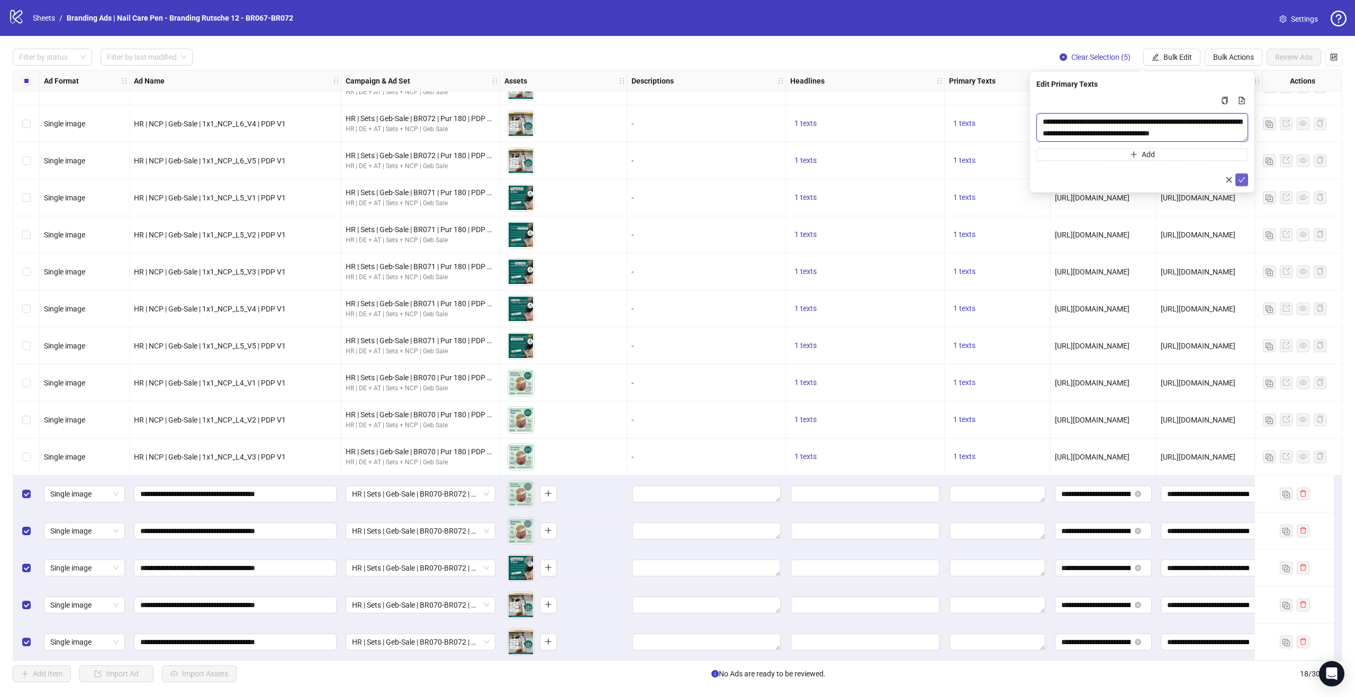
type textarea "**********"
click at [1241, 178] on icon "check" at bounding box center [1241, 179] width 7 height 7
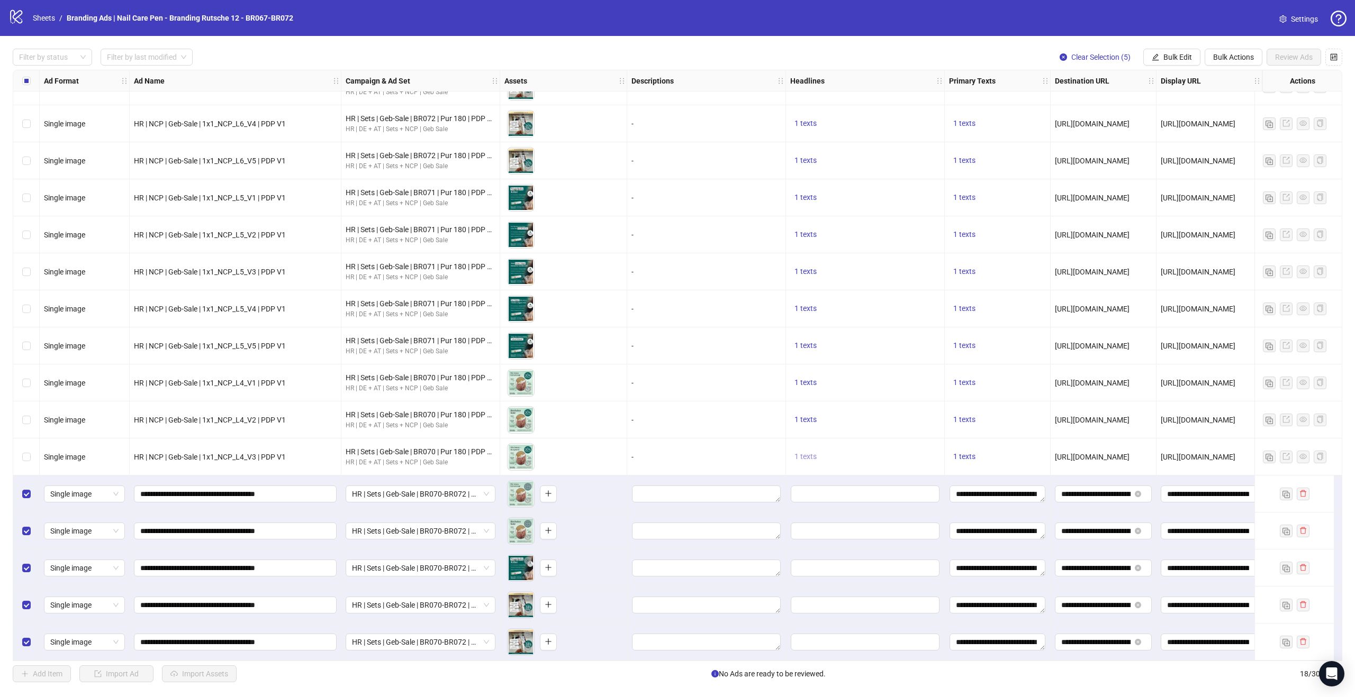
click at [814, 455] on span "1 texts" at bounding box center [805, 456] width 22 height 8
drag, startPoint x: 873, startPoint y: 439, endPoint x: 954, endPoint y: 453, distance: 82.2
click at [954, 453] on div "Jetzt bis zu 38 % auf den Nagelpilz-Stift sparen!" at bounding box center [913, 444] width 88 height 23
copy div "Jetzt bis zu 38 % auf den Nagelpilz-Stift sparen!"
click at [1172, 58] on span "Bulk Edit" at bounding box center [1177, 57] width 29 height 8
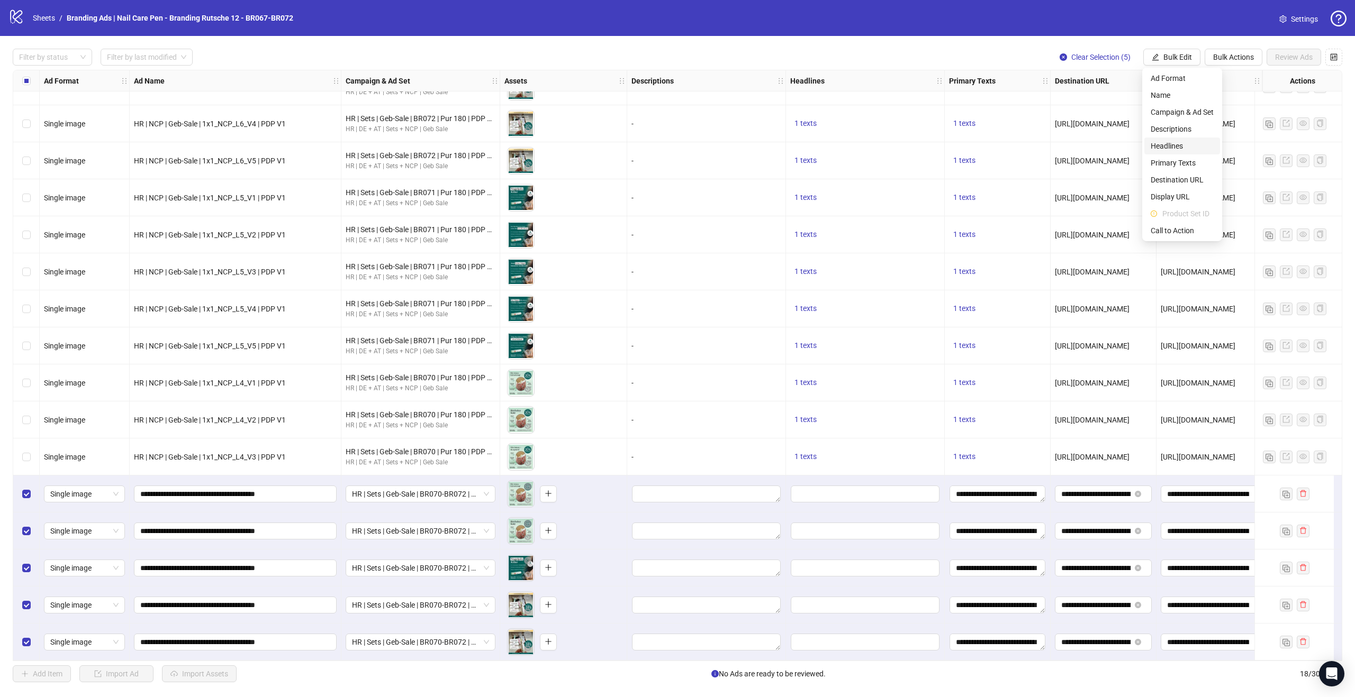
click at [1178, 143] on span "Headlines" at bounding box center [1181, 146] width 63 height 12
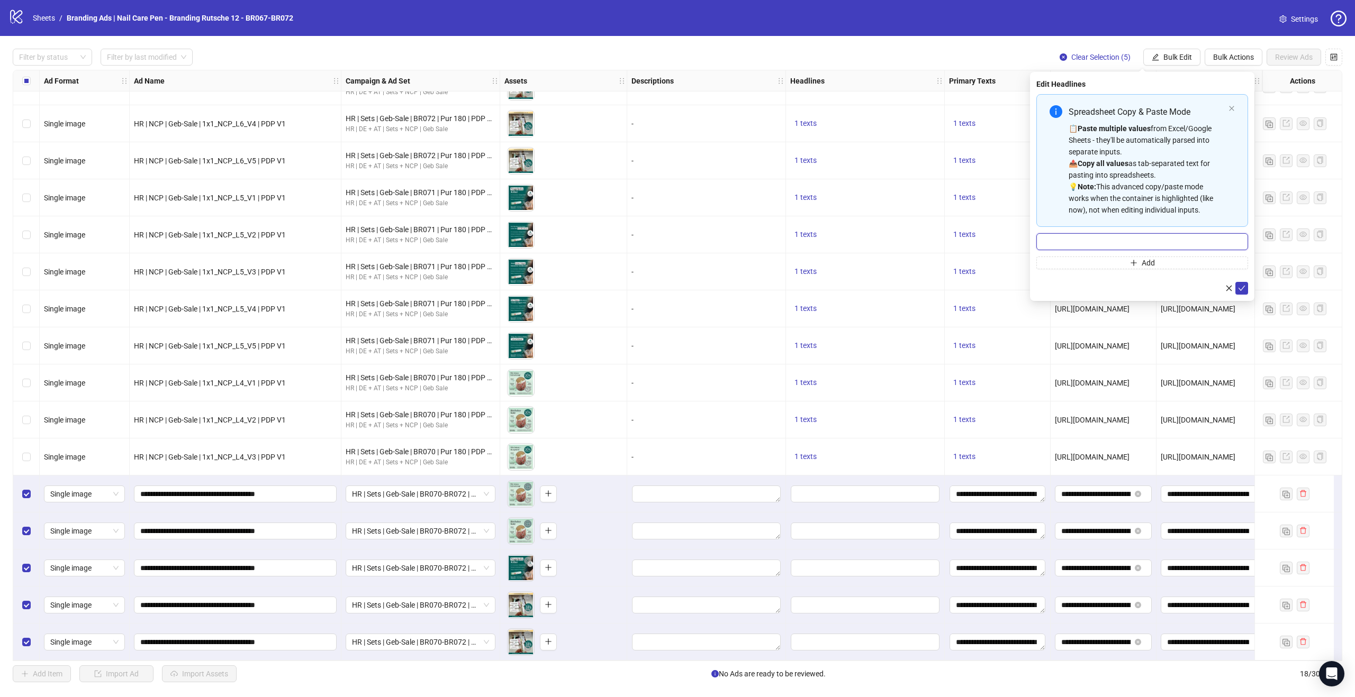
click at [1123, 243] on input "Multi-input container - paste or copy values" at bounding box center [1142, 241] width 212 height 17
paste input "**********"
type input "**********"
click at [1244, 286] on icon "check" at bounding box center [1241, 288] width 7 height 5
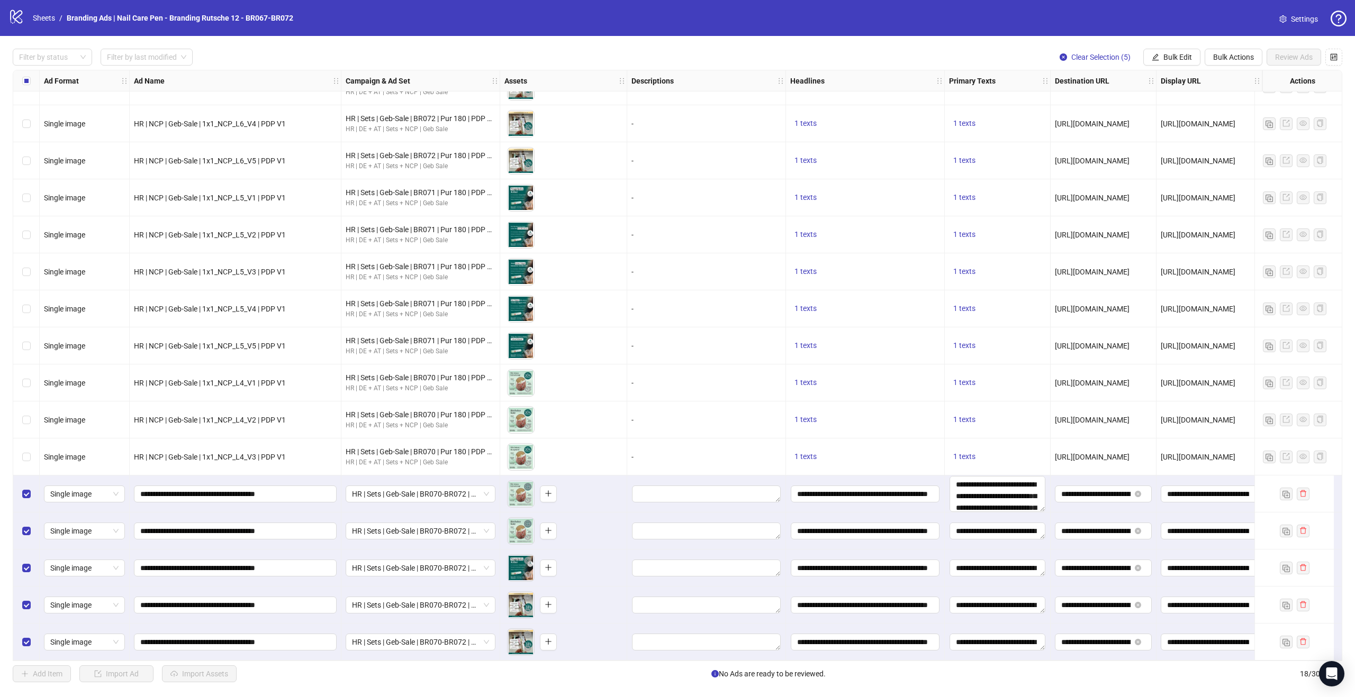
drag, startPoint x: 1041, startPoint y: 495, endPoint x: 1049, endPoint y: 514, distance: 20.6
click at [957, 491] on textarea "**********" at bounding box center [997, 494] width 96 height 36
click at [1020, 420] on div "1 texts" at bounding box center [997, 420] width 97 height 13
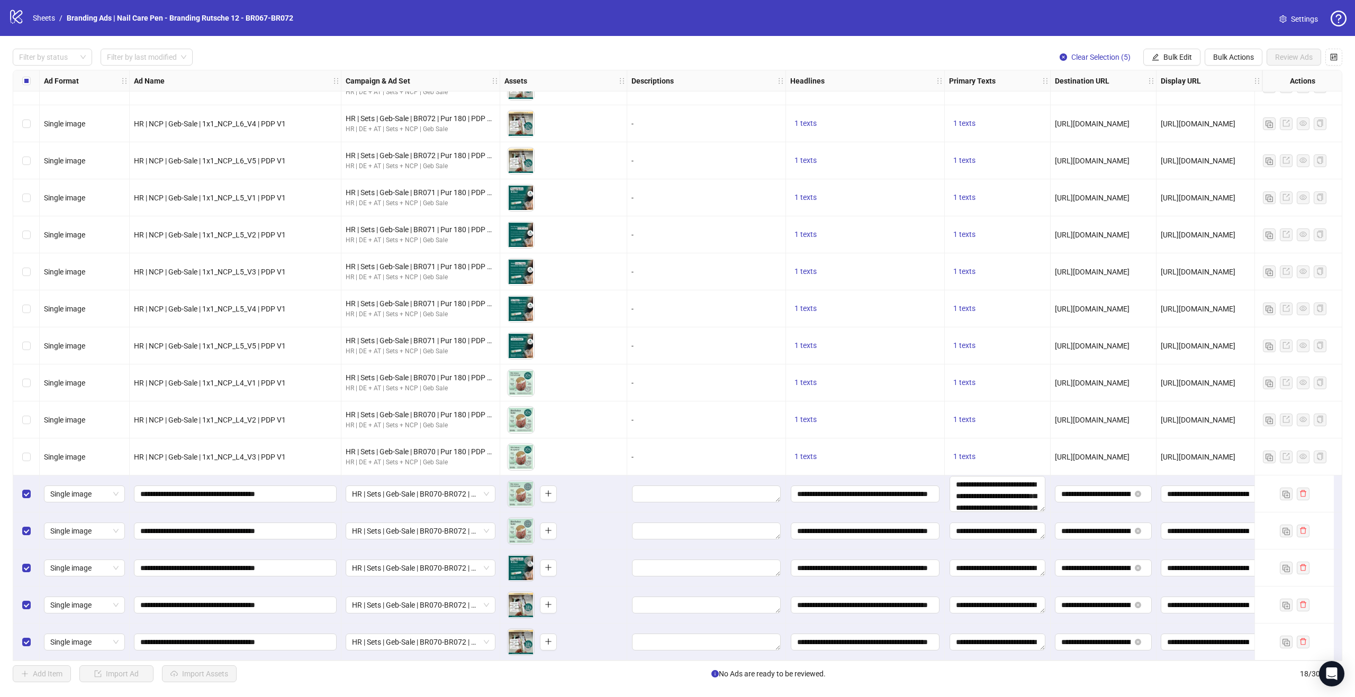
drag, startPoint x: 965, startPoint y: 660, endPoint x: 1021, endPoint y: 660, distance: 56.1
click at [1033, 661] on div "Ad Format Ad Name Campaign & Ad Set Assets Descriptions Headlines Primary Texts…" at bounding box center [677, 366] width 1329 height 592
drag, startPoint x: 1009, startPoint y: 660, endPoint x: 1179, endPoint y: 654, distance: 170.5
click at [1257, 657] on div "Ad Format Ad Name Campaign & Ad Set Assets Descriptions Headlines Primary Texts…" at bounding box center [677, 366] width 1329 height 592
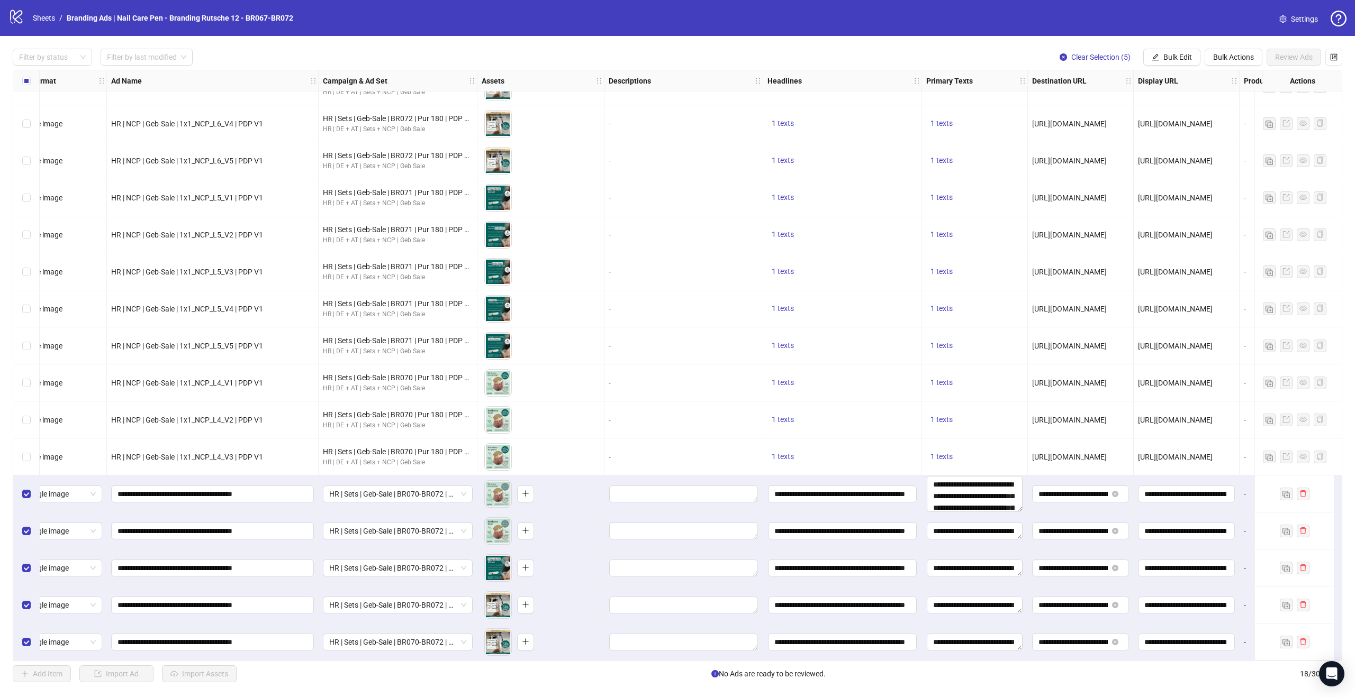
scroll to position [102, 380]
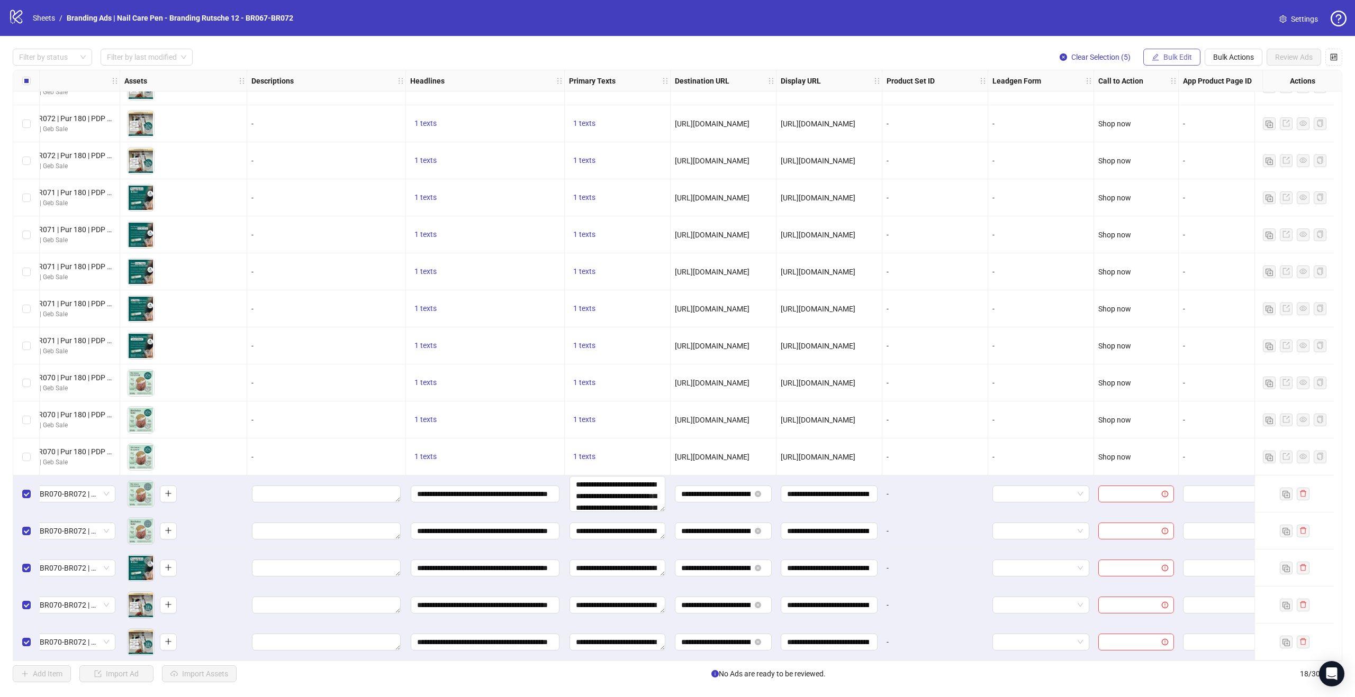
click at [1182, 58] on span "Bulk Edit" at bounding box center [1177, 57] width 29 height 8
click at [1178, 223] on li "Call to Action" at bounding box center [1182, 230] width 76 height 17
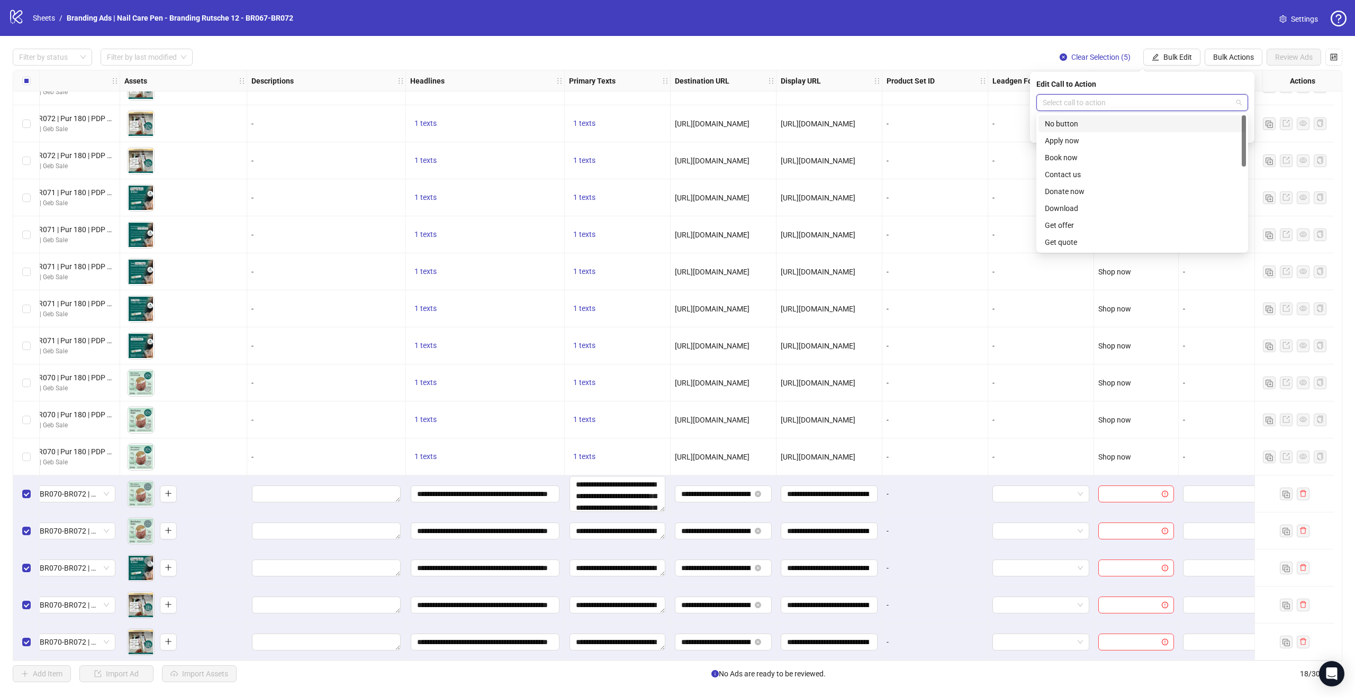
click at [1142, 103] on input "search" at bounding box center [1136, 103] width 189 height 16
type input "****"
click at [1133, 120] on div "Shop now" at bounding box center [1142, 124] width 195 height 12
click at [1241, 129] on icon "check" at bounding box center [1241, 129] width 7 height 7
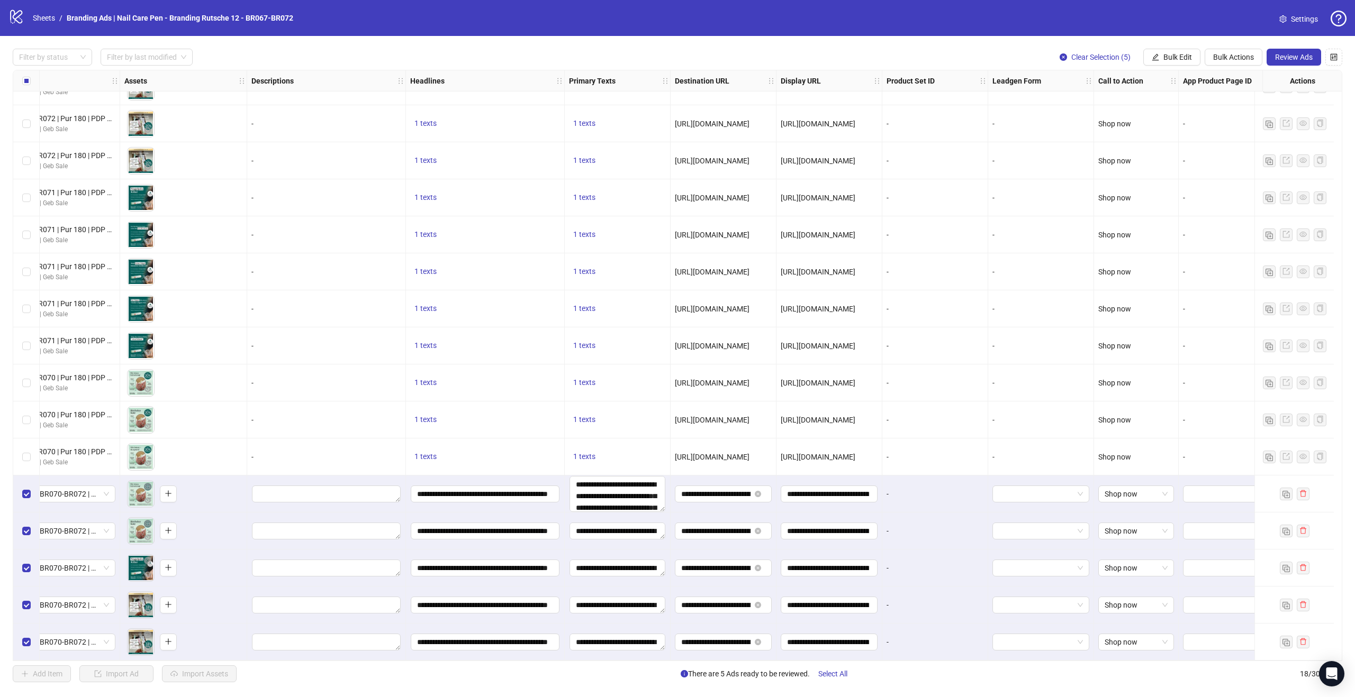
scroll to position [102, 410]
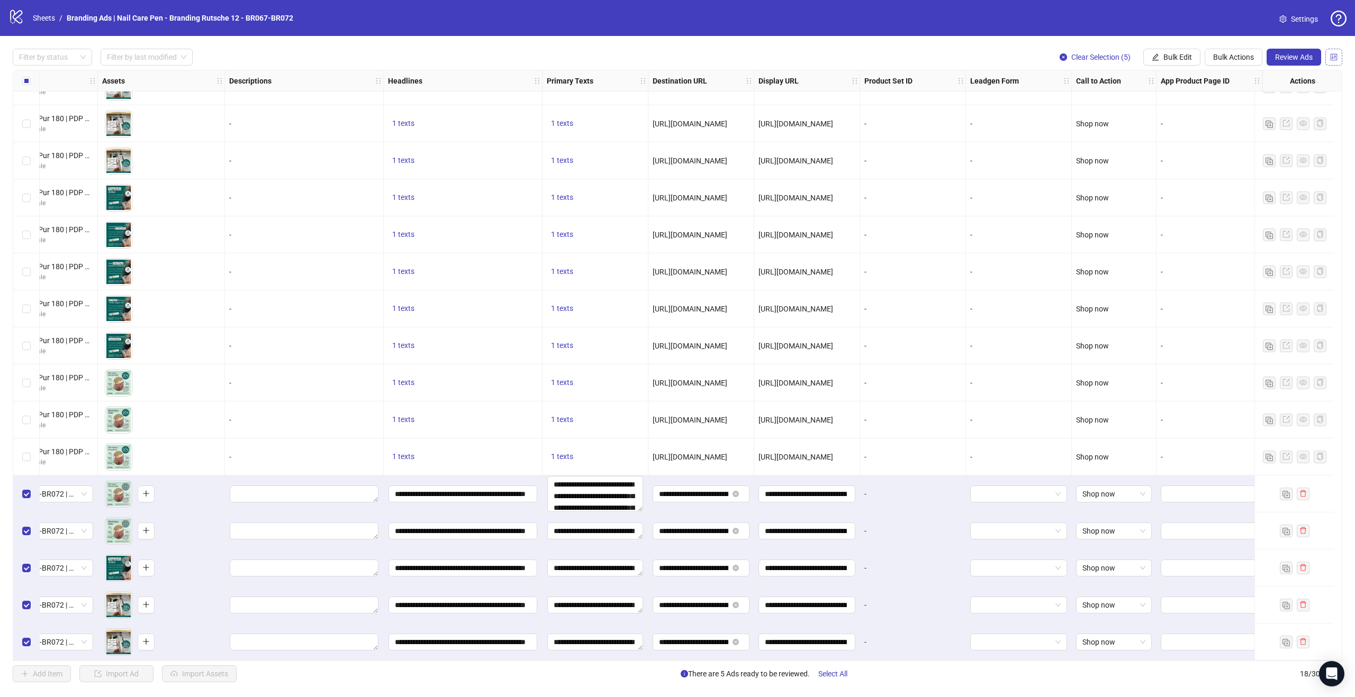
click at [1333, 57] on icon "control" at bounding box center [1333, 56] width 7 height 7
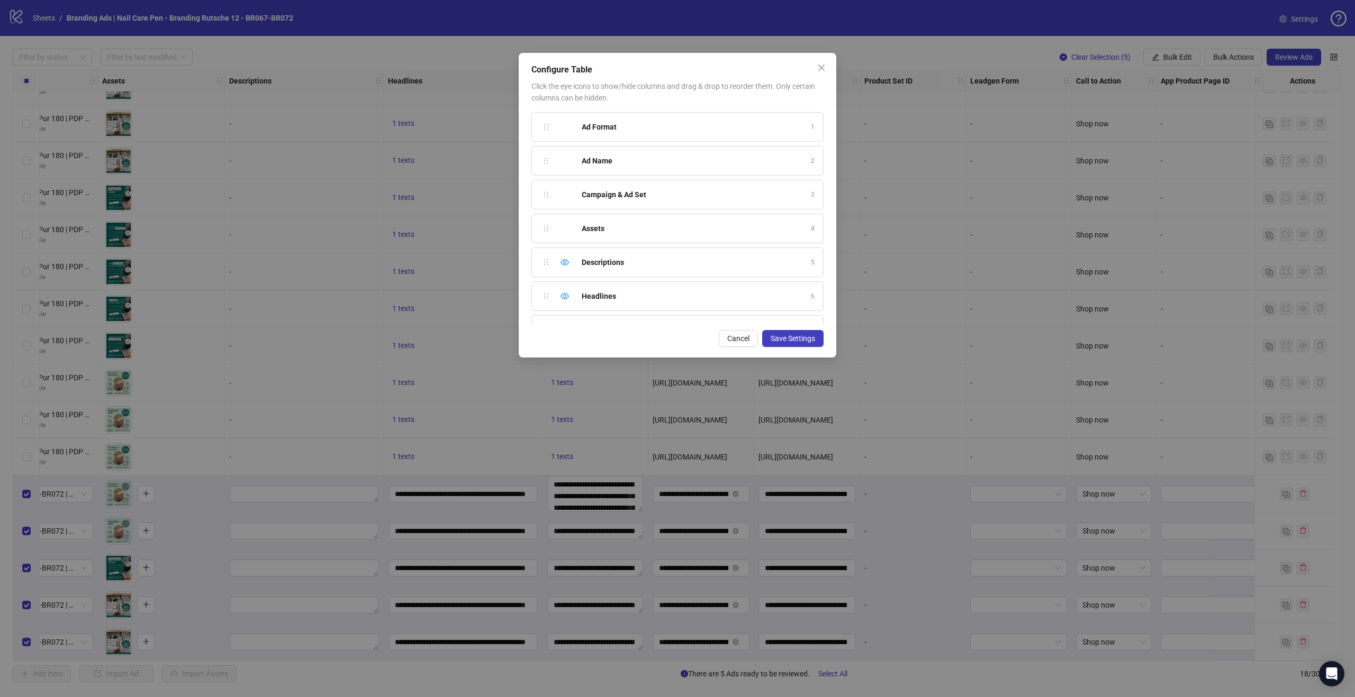
scroll to position [330, 0]
click at [560, 272] on icon "eye-invisible" at bounding box center [564, 271] width 8 height 8
click at [803, 338] on span "Save Settings" at bounding box center [792, 338] width 44 height 8
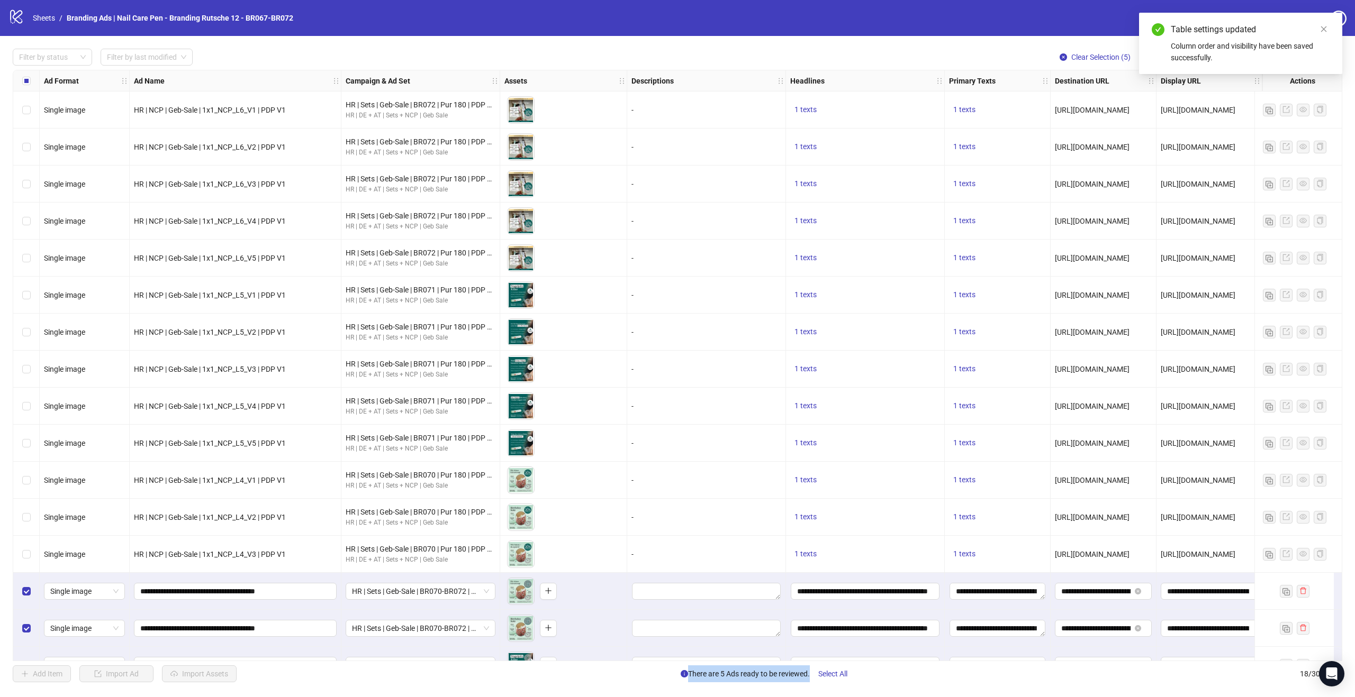
drag, startPoint x: 944, startPoint y: 661, endPoint x: 1085, endPoint y: 666, distance: 141.4
click at [1085, 666] on div "Filter by status Filter by last modified Clear Selection (5) Bulk Edit Bulk Act…" at bounding box center [677, 365] width 1355 height 659
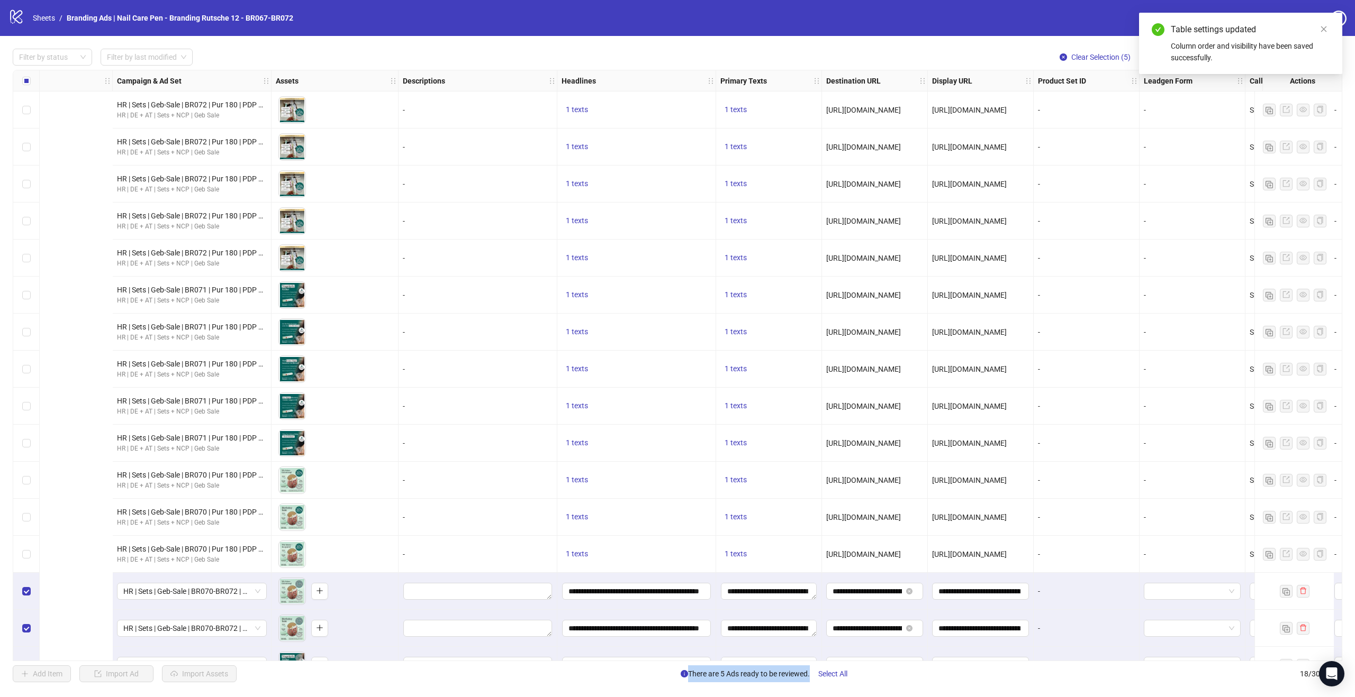
scroll to position [0, 516]
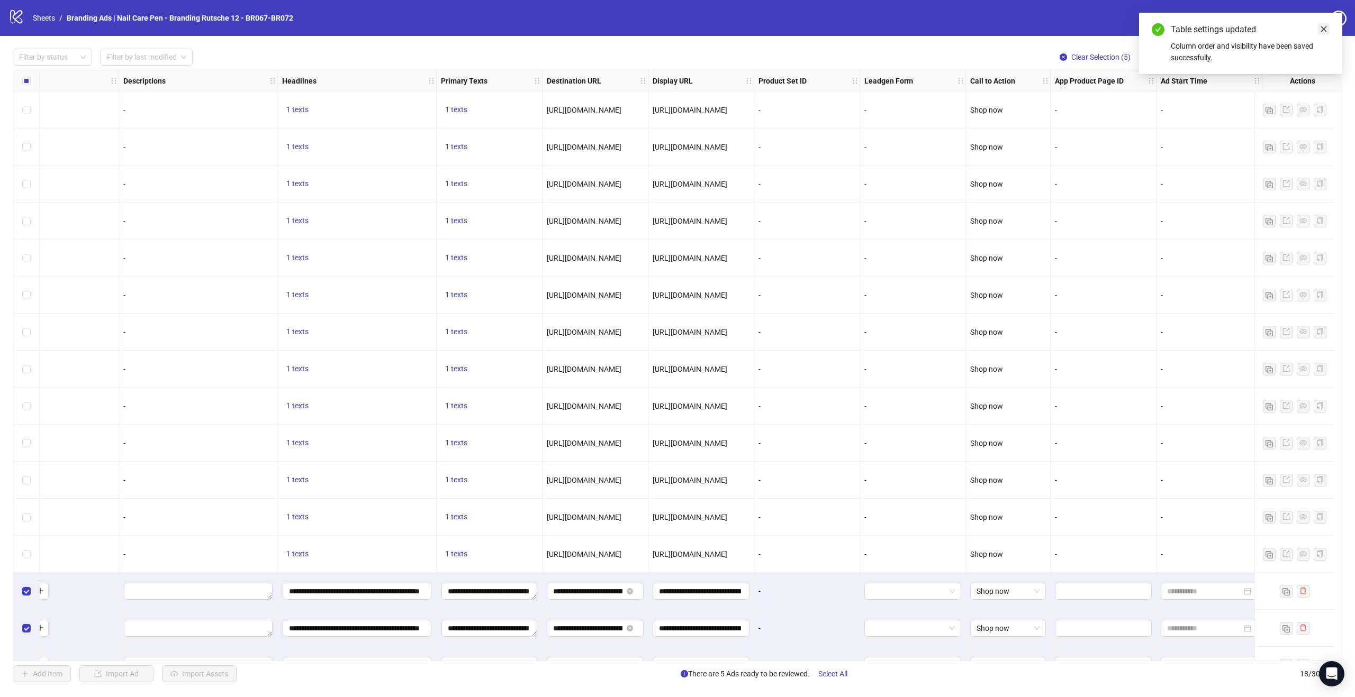
click at [1324, 29] on icon "close" at bounding box center [1323, 28] width 7 height 7
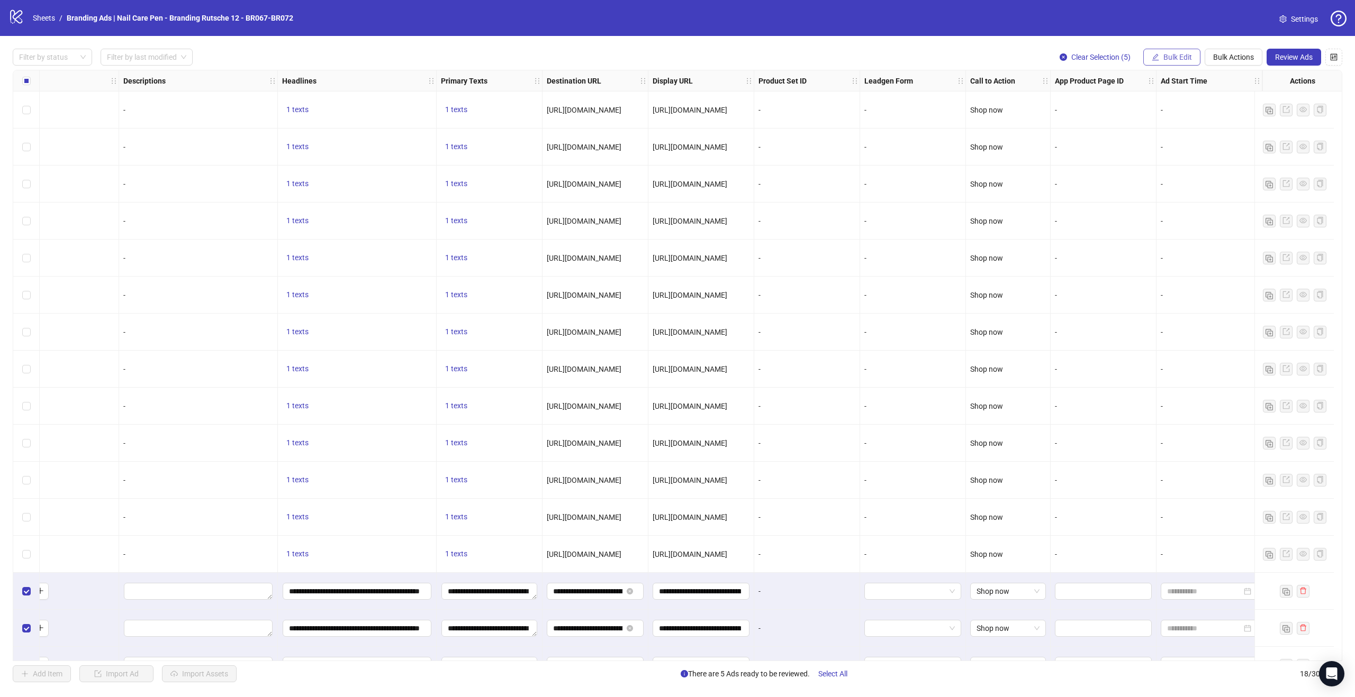
click at [1187, 51] on button "Bulk Edit" at bounding box center [1171, 57] width 57 height 17
click at [1178, 252] on span "Ad Start Time" at bounding box center [1181, 248] width 63 height 12
click at [1098, 105] on input at bounding box center [1081, 103] width 78 height 12
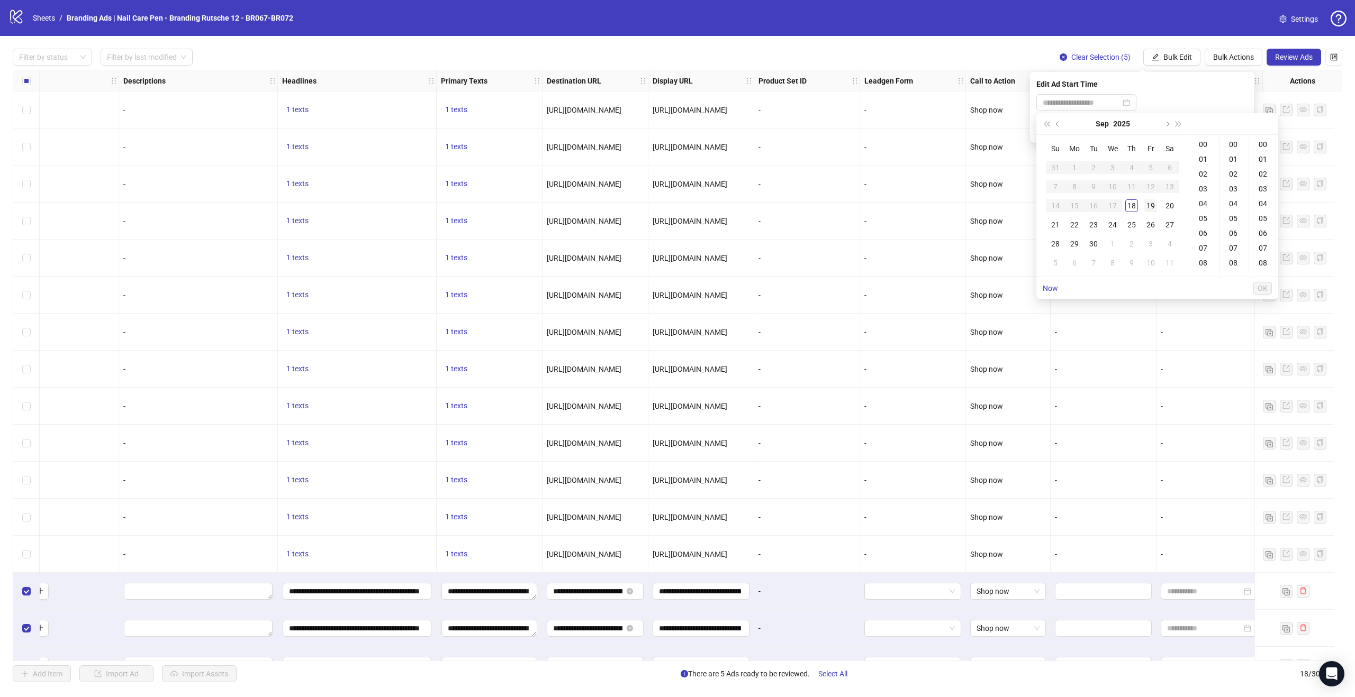
click at [1148, 207] on div "19" at bounding box center [1150, 205] width 13 height 13
click at [1202, 174] on div "02" at bounding box center [1203, 174] width 25 height 15
type input "**********"
click at [1267, 288] on span "OK" at bounding box center [1262, 288] width 10 height 8
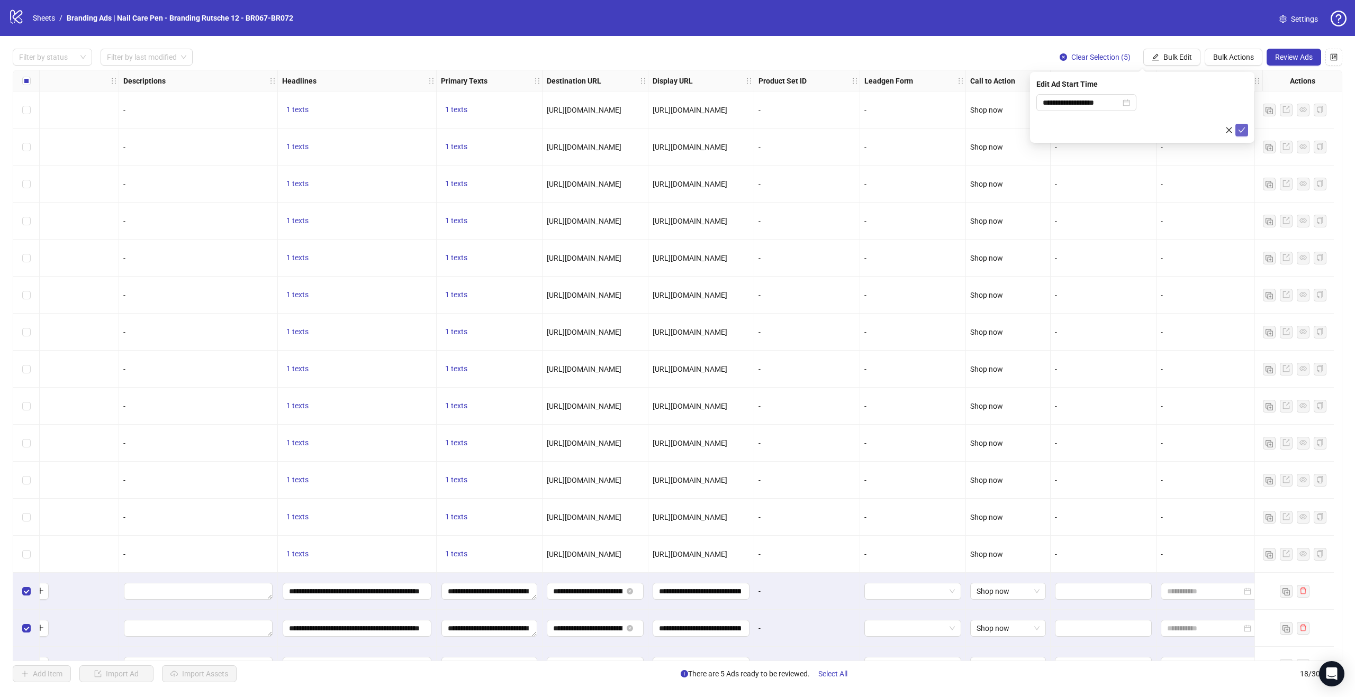
click at [1240, 130] on icon "check" at bounding box center [1241, 129] width 7 height 7
click at [1286, 55] on span "Review Ads" at bounding box center [1294, 57] width 38 height 8
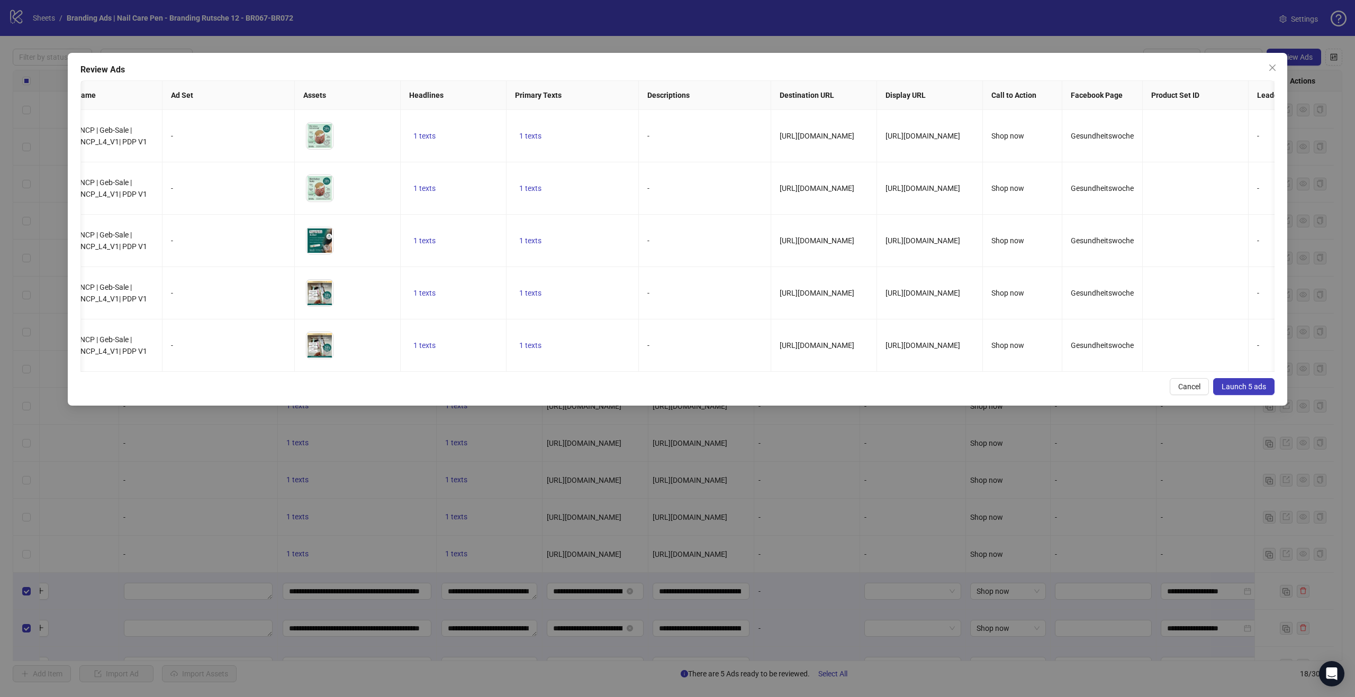
scroll to position [0, 0]
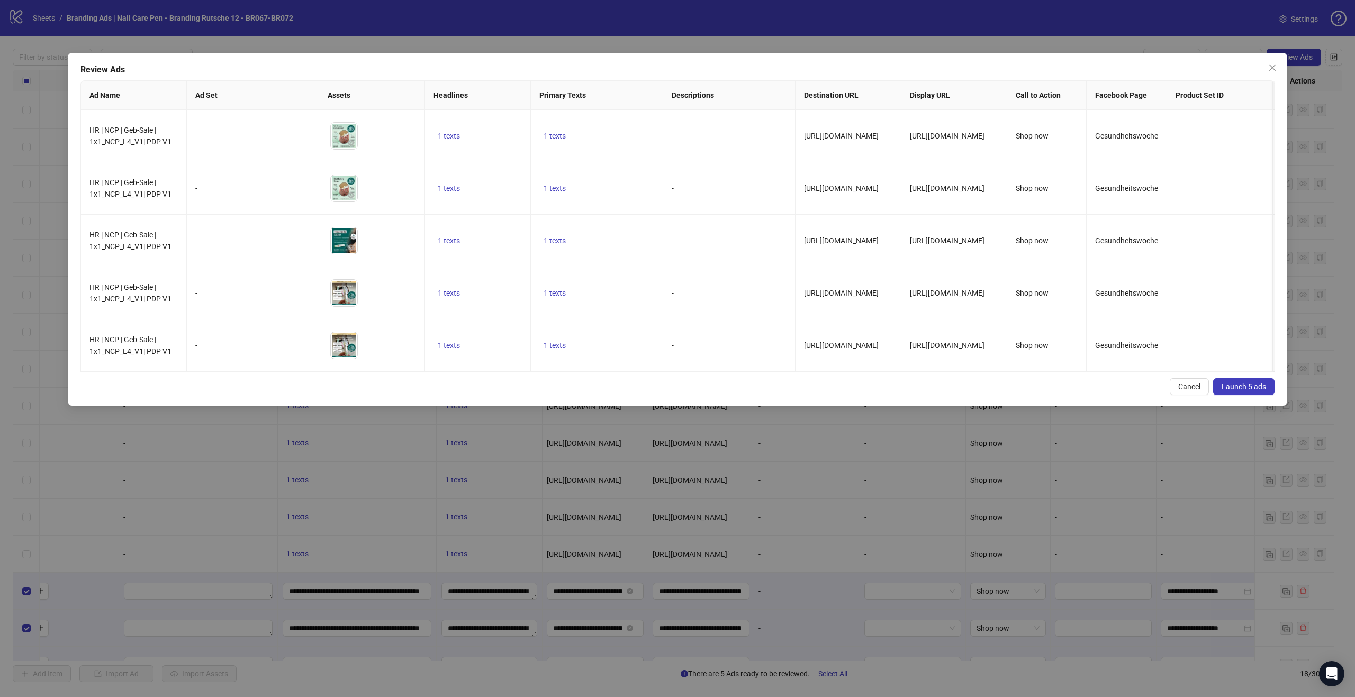
click at [1251, 391] on span "Launch 5 ads" at bounding box center [1243, 387] width 44 height 8
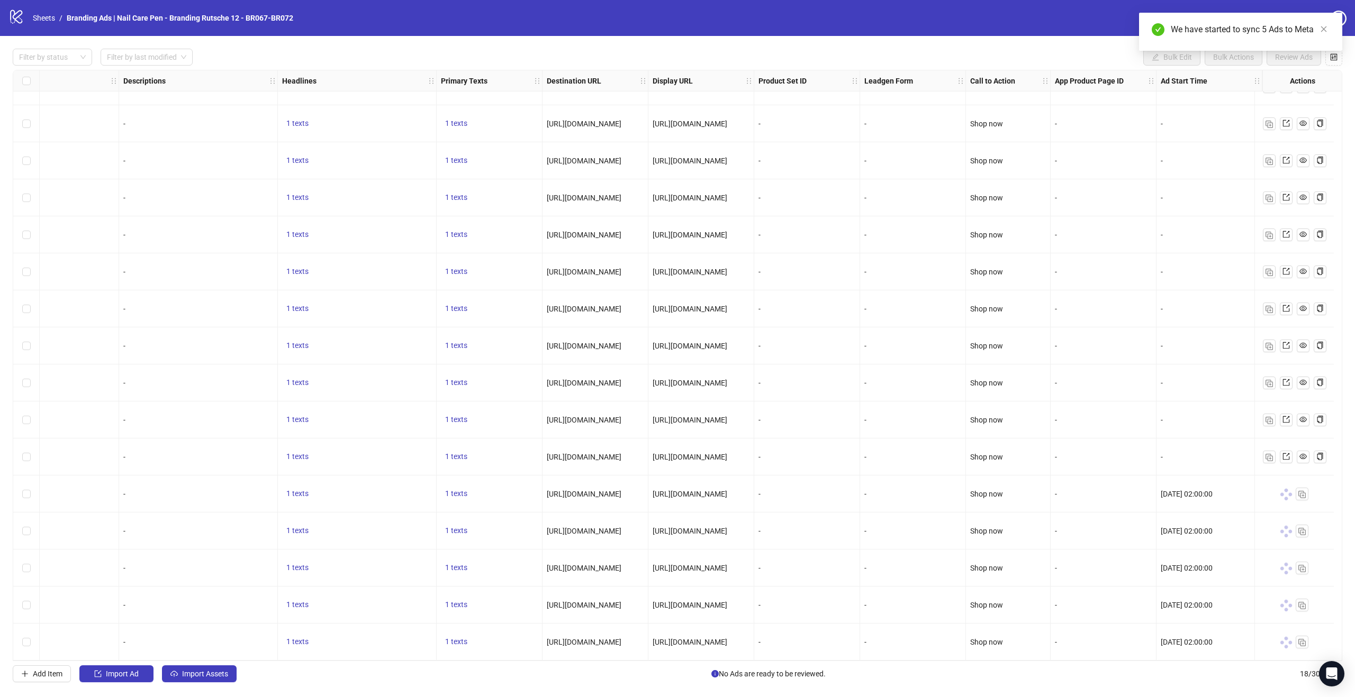
click at [19, 15] on icon "logo/logo-mobile" at bounding box center [16, 16] width 16 height 16
click at [34, 21] on link "Sheets" at bounding box center [44, 18] width 26 height 12
